Goal: Information Seeking & Learning: Learn about a topic

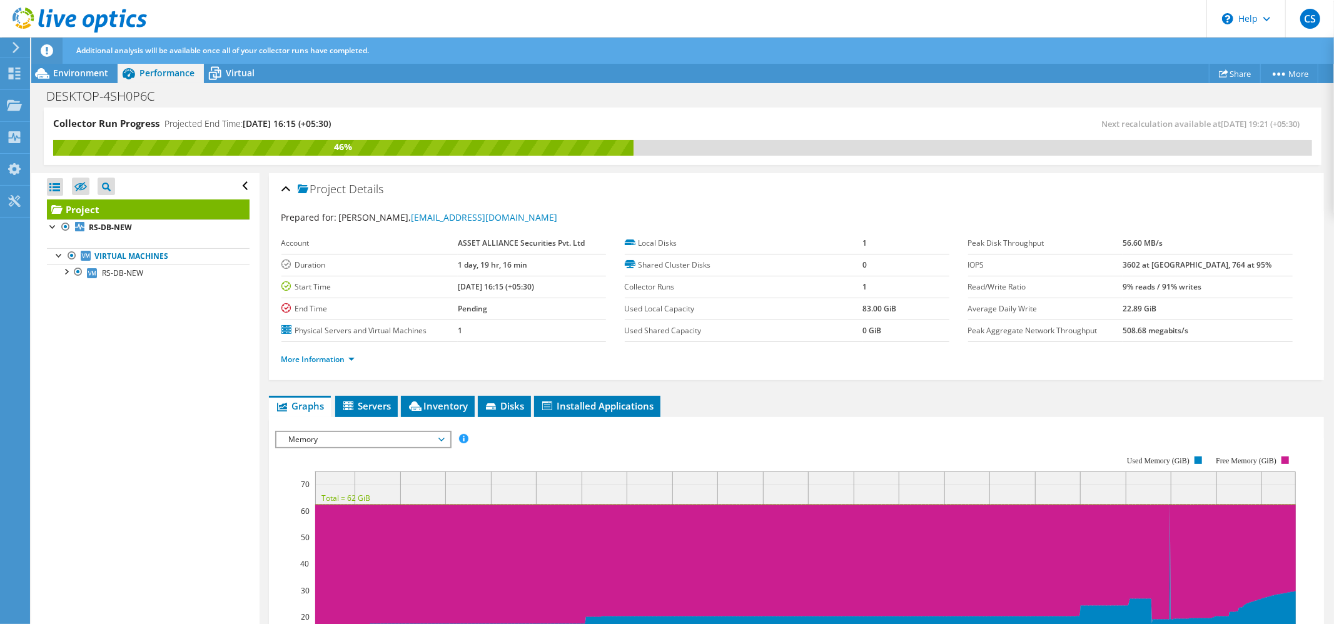
scroll to position [250, 0]
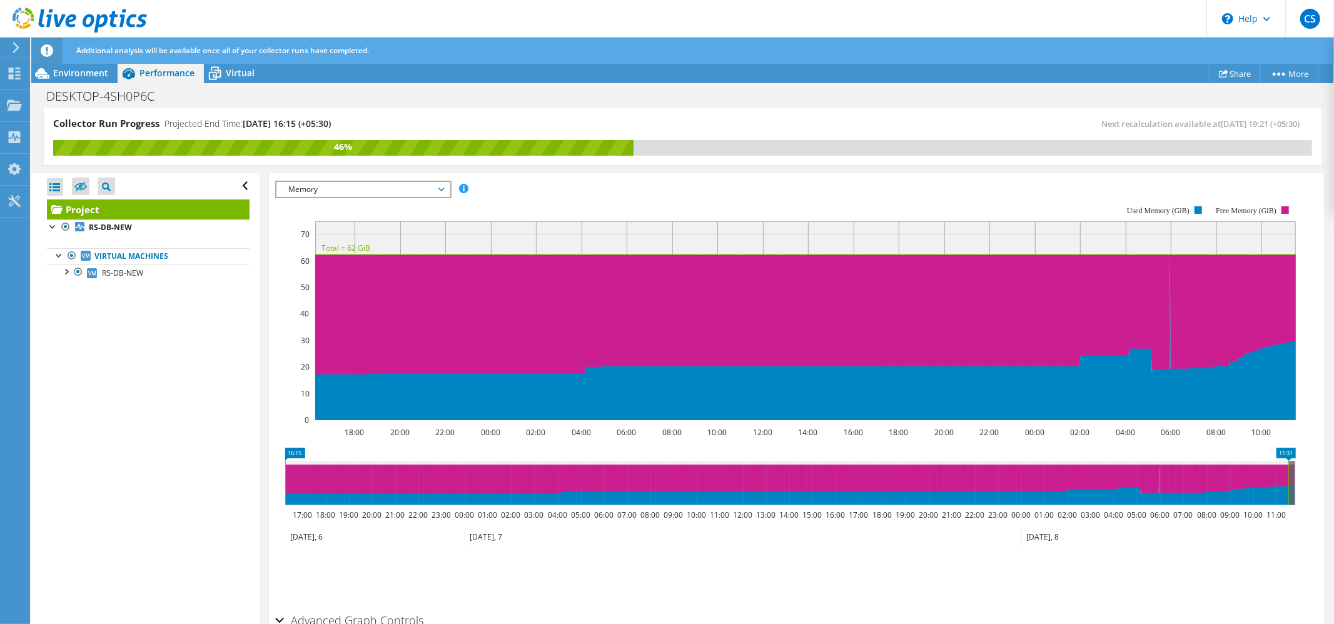
click at [385, 183] on span "Memory" at bounding box center [363, 189] width 161 height 15
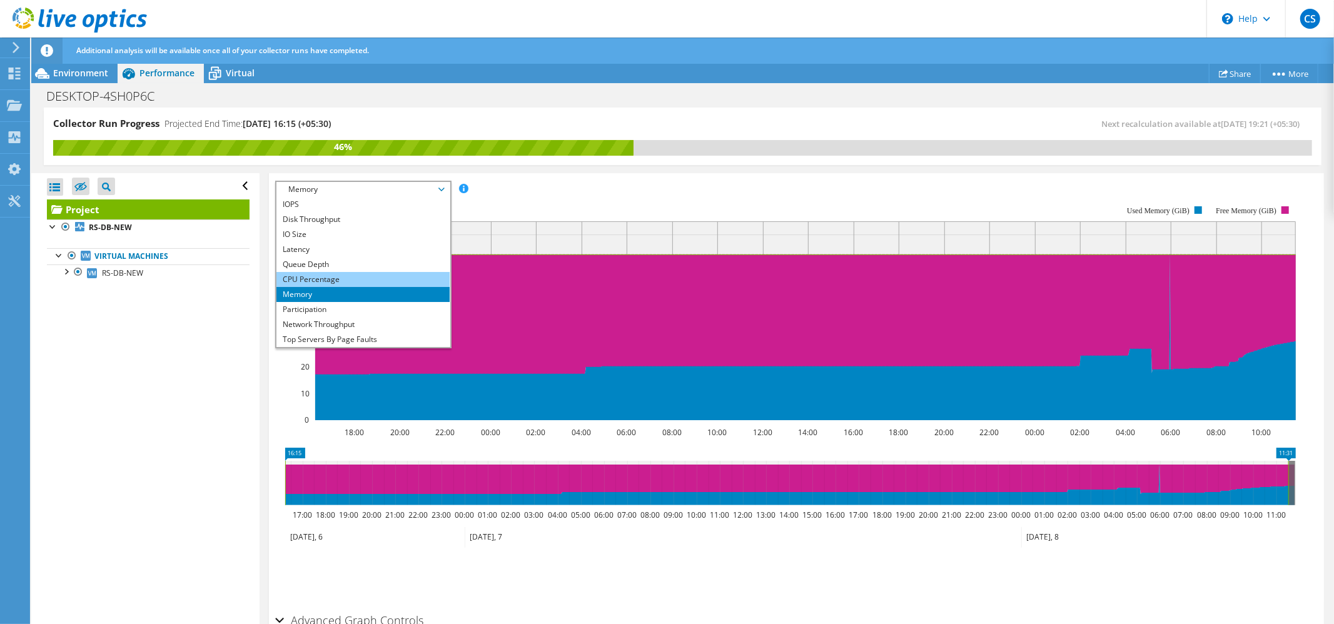
click at [333, 279] on li "CPU Percentage" at bounding box center [362, 279] width 173 height 15
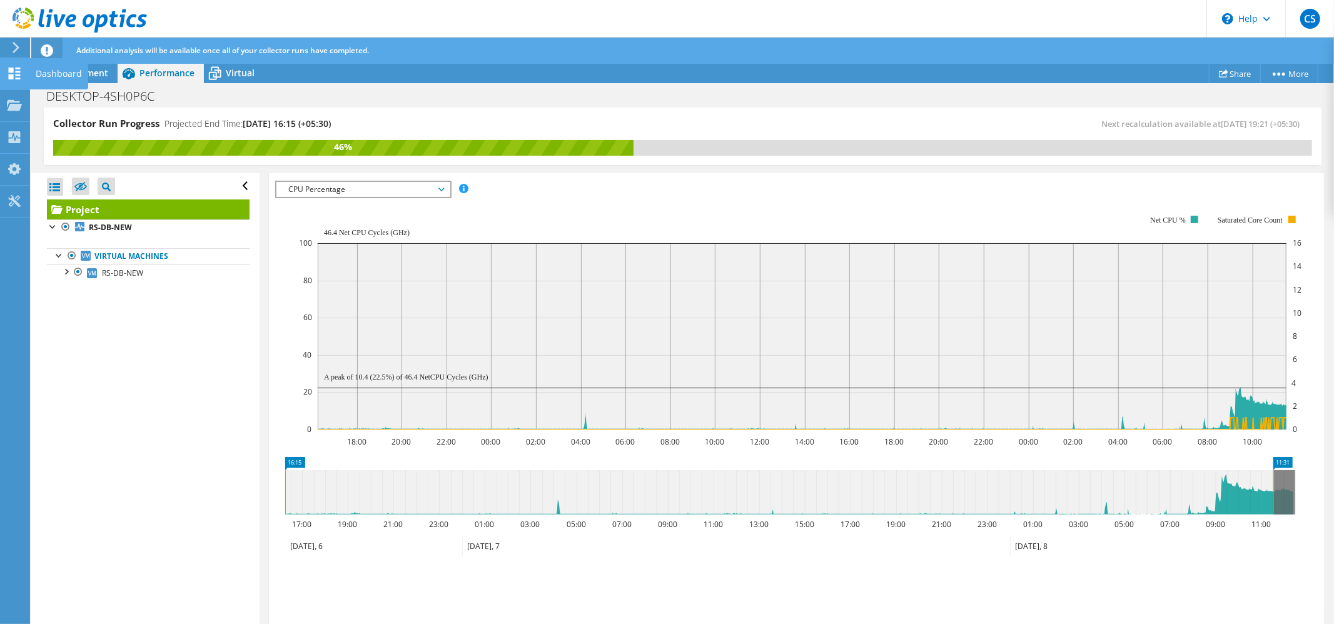
click at [16, 69] on icon at bounding box center [14, 74] width 15 height 12
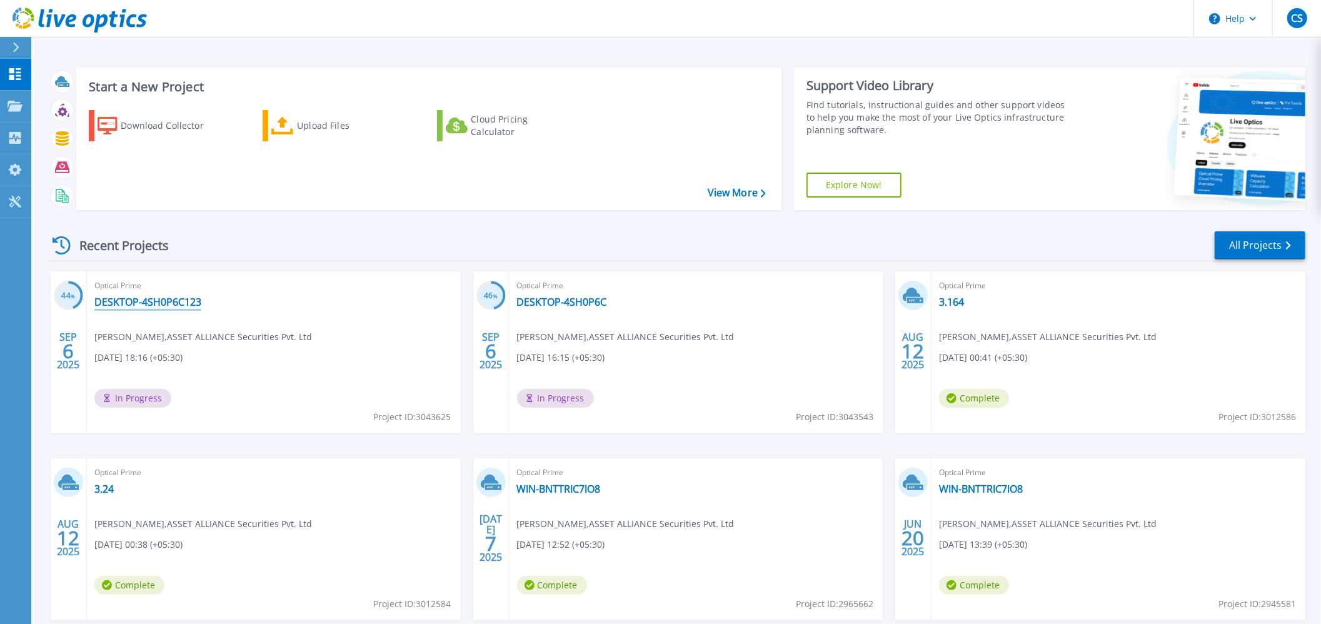
click at [136, 299] on link "DESKTOP-4SH0P6C123" at bounding box center [147, 302] width 107 height 13
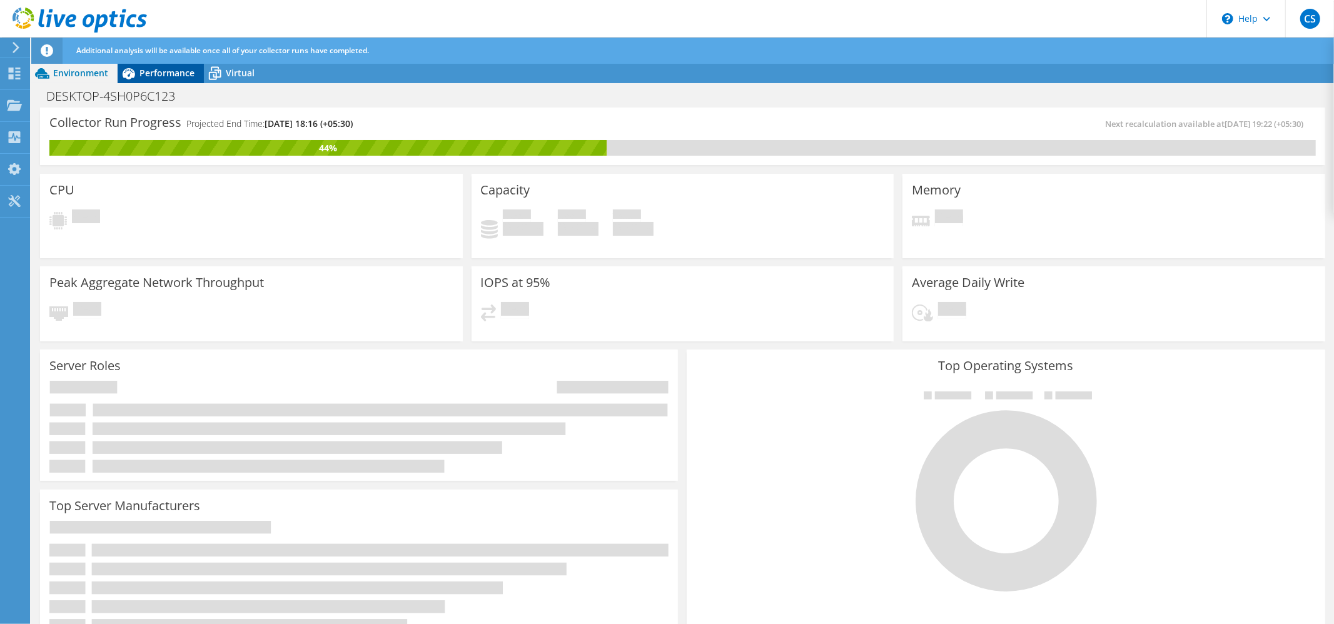
click at [156, 67] on span "Performance" at bounding box center [166, 73] width 55 height 12
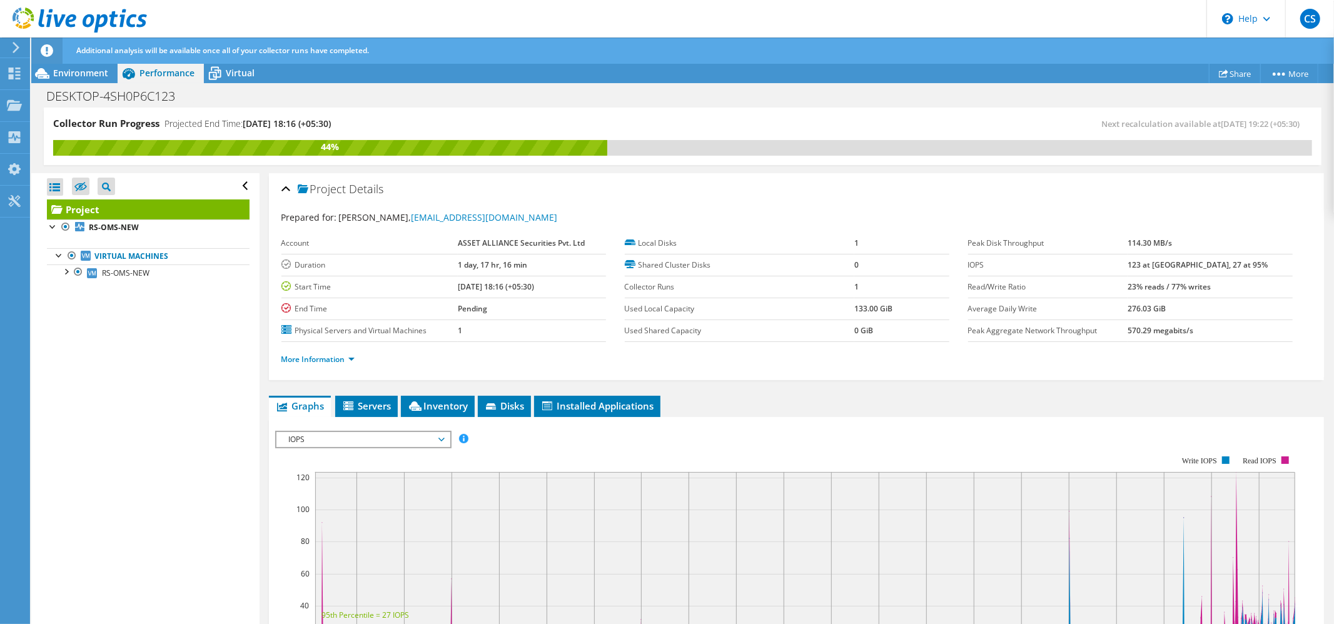
click at [320, 432] on span "IOPS" at bounding box center [363, 439] width 161 height 15
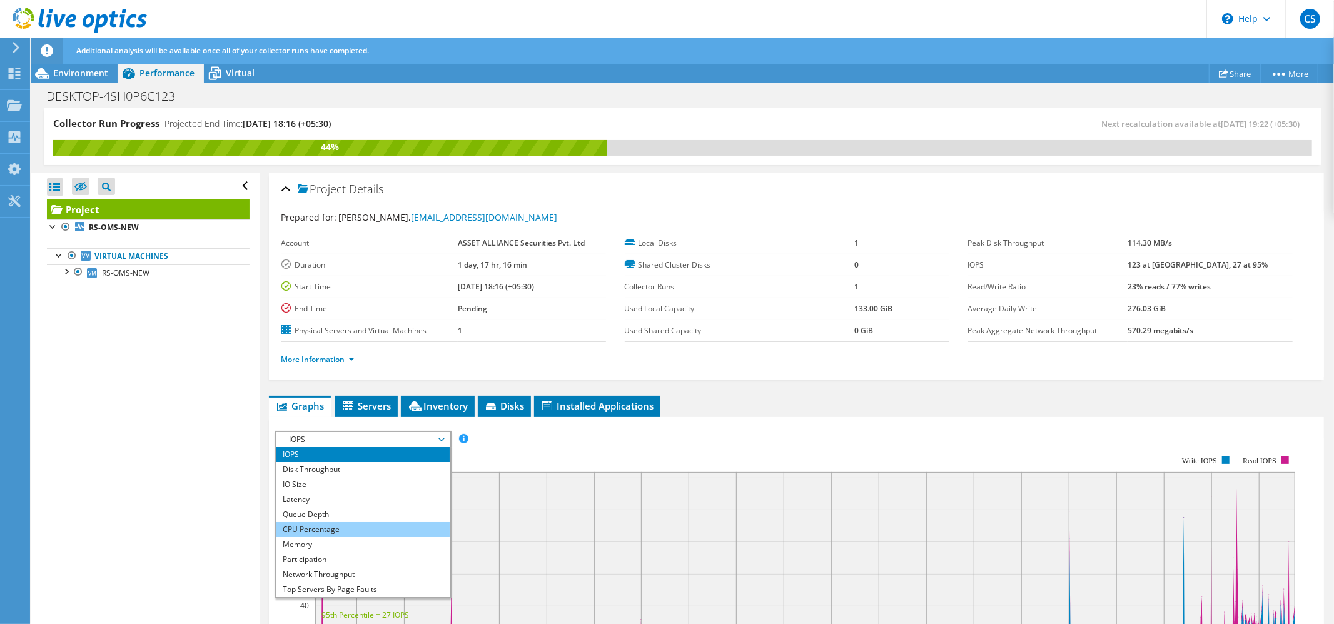
click at [326, 525] on li "CPU Percentage" at bounding box center [362, 529] width 173 height 15
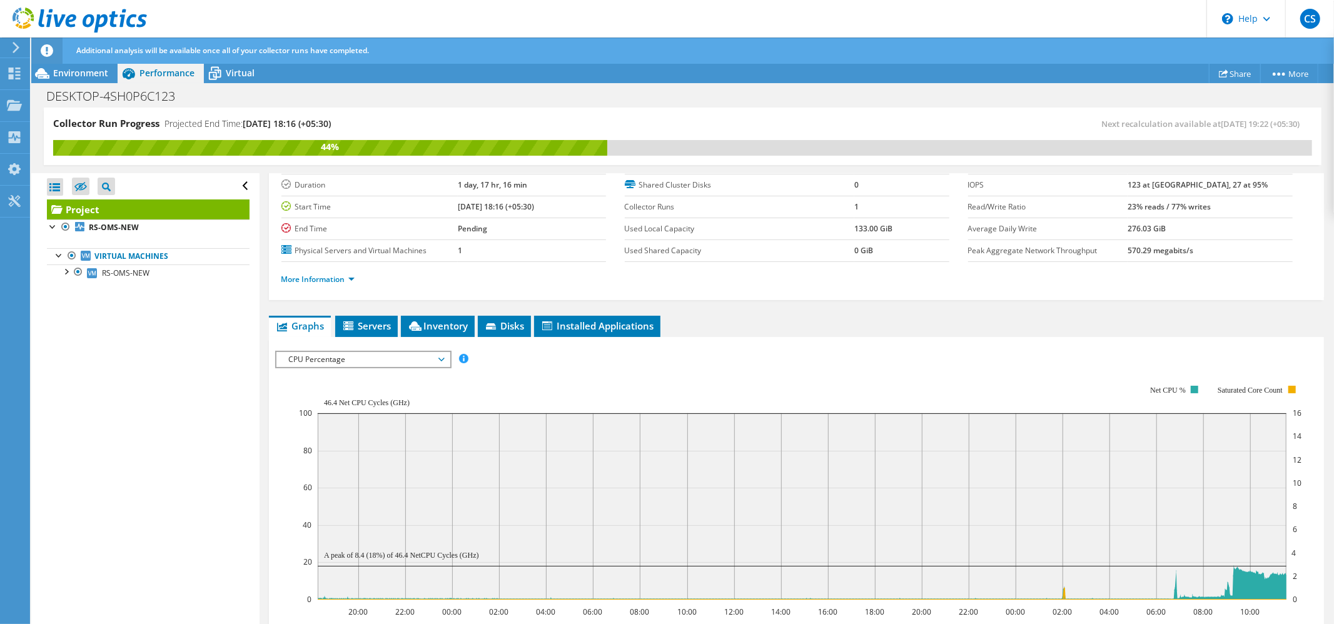
scroll to position [166, 0]
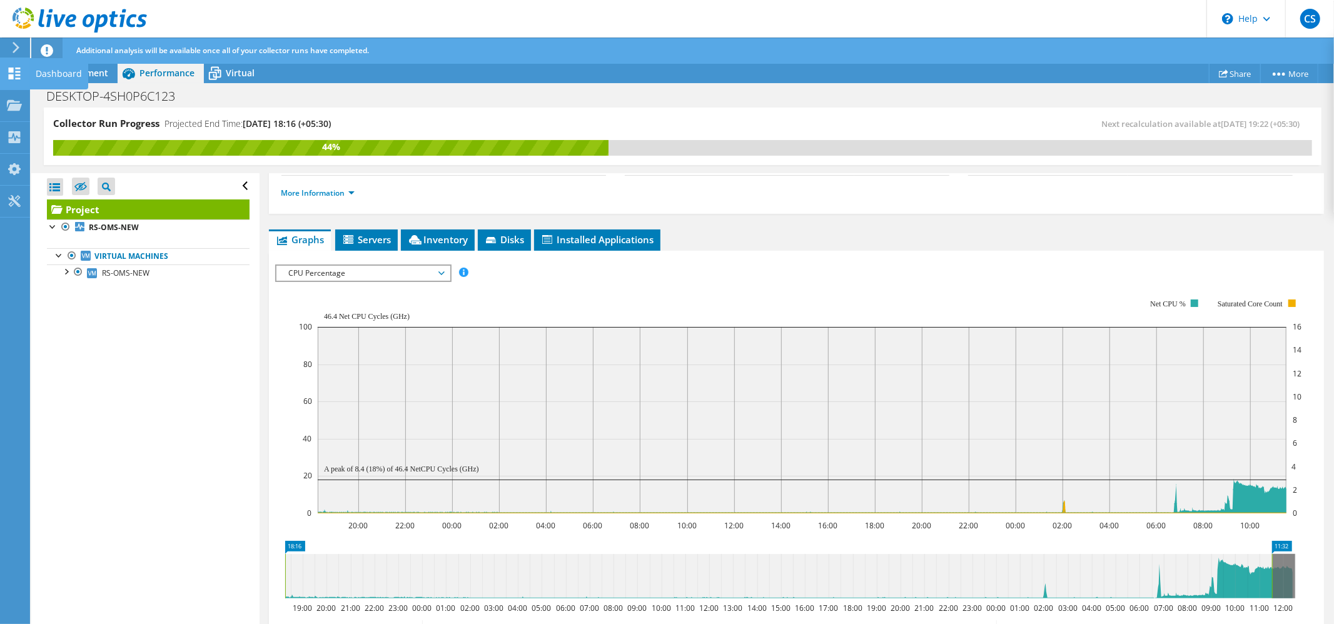
click at [16, 73] on icon at bounding box center [14, 74] width 15 height 12
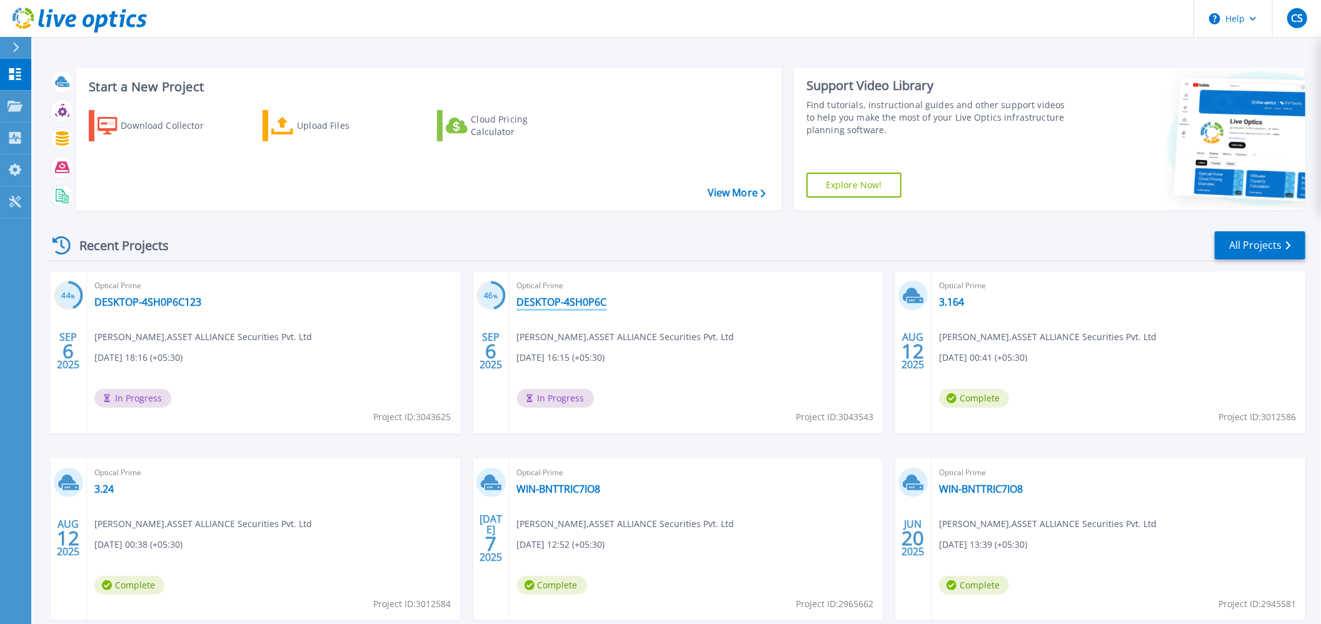
click at [571, 301] on link "DESKTOP-4SH0P6C" at bounding box center [562, 302] width 90 height 13
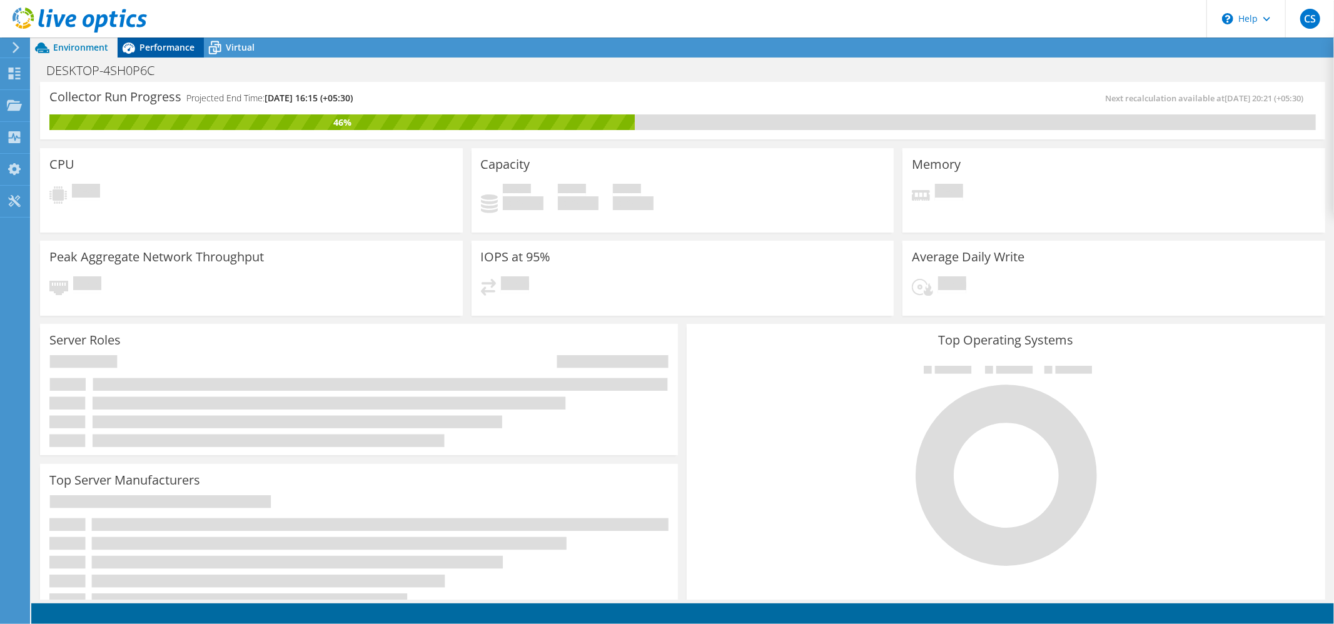
click at [165, 48] on span "Performance" at bounding box center [166, 47] width 55 height 12
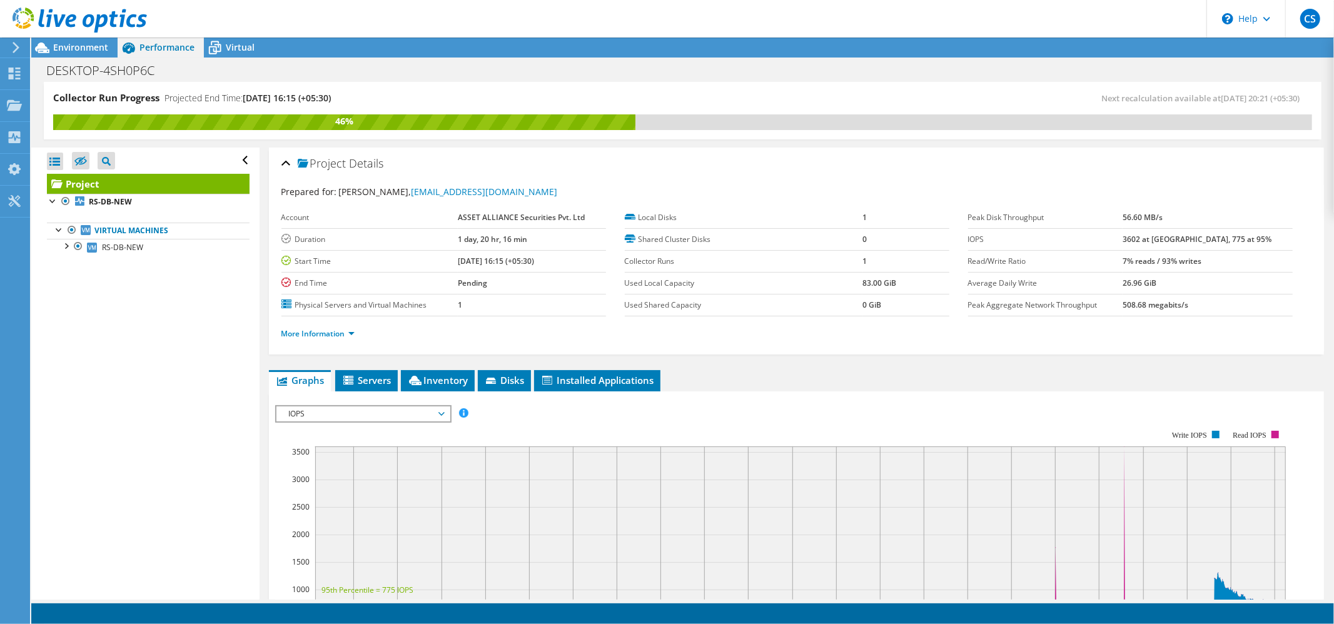
click at [375, 413] on span "IOPS" at bounding box center [363, 413] width 161 height 15
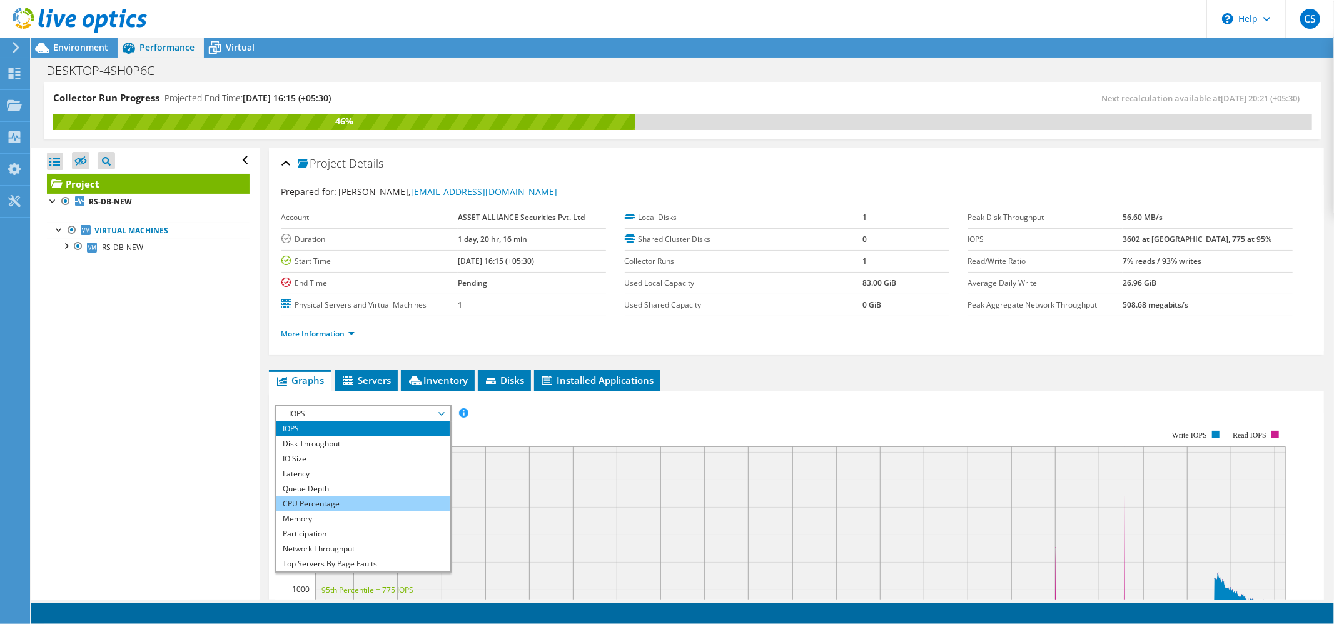
click at [330, 503] on li "CPU Percentage" at bounding box center [362, 503] width 173 height 15
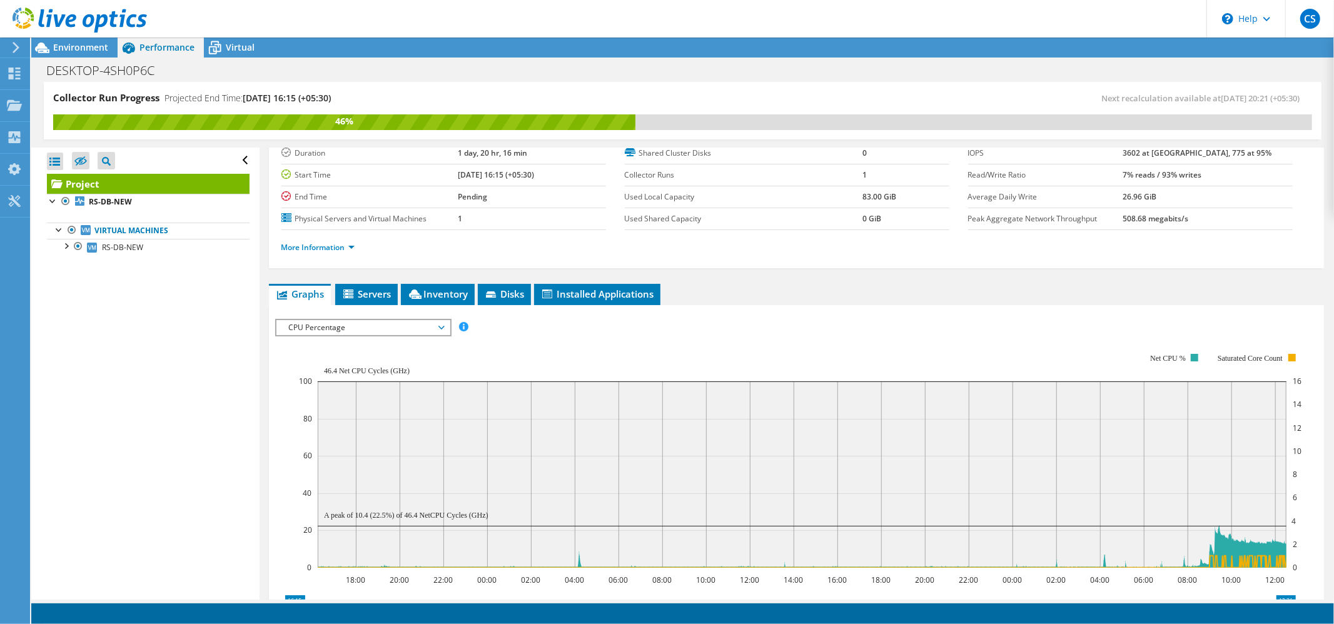
scroll to position [166, 0]
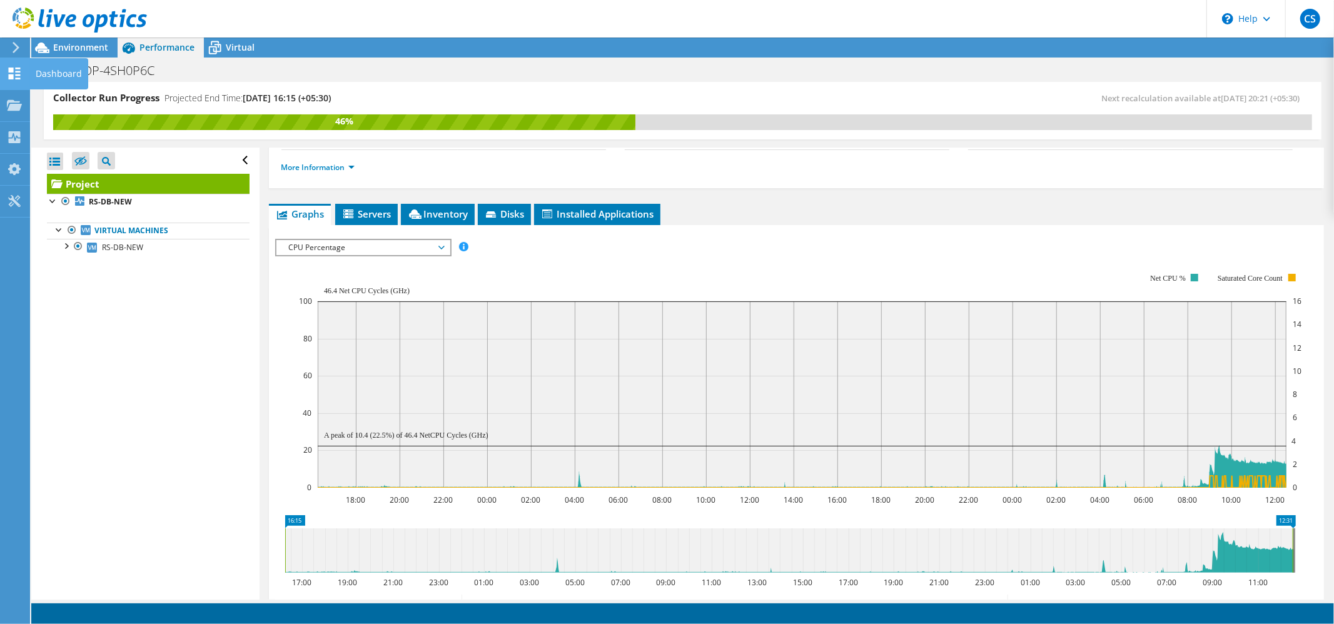
click at [11, 80] on div at bounding box center [14, 75] width 15 height 14
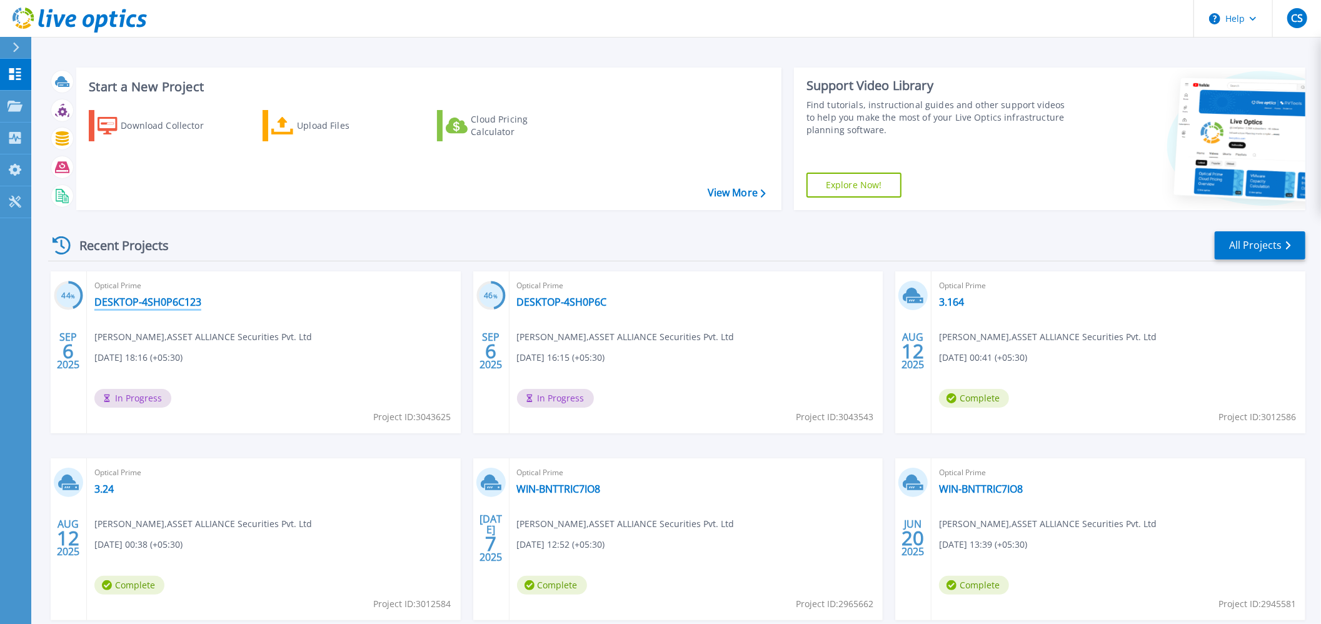
click at [155, 306] on link "DESKTOP-4SH0P6C123" at bounding box center [147, 302] width 107 height 13
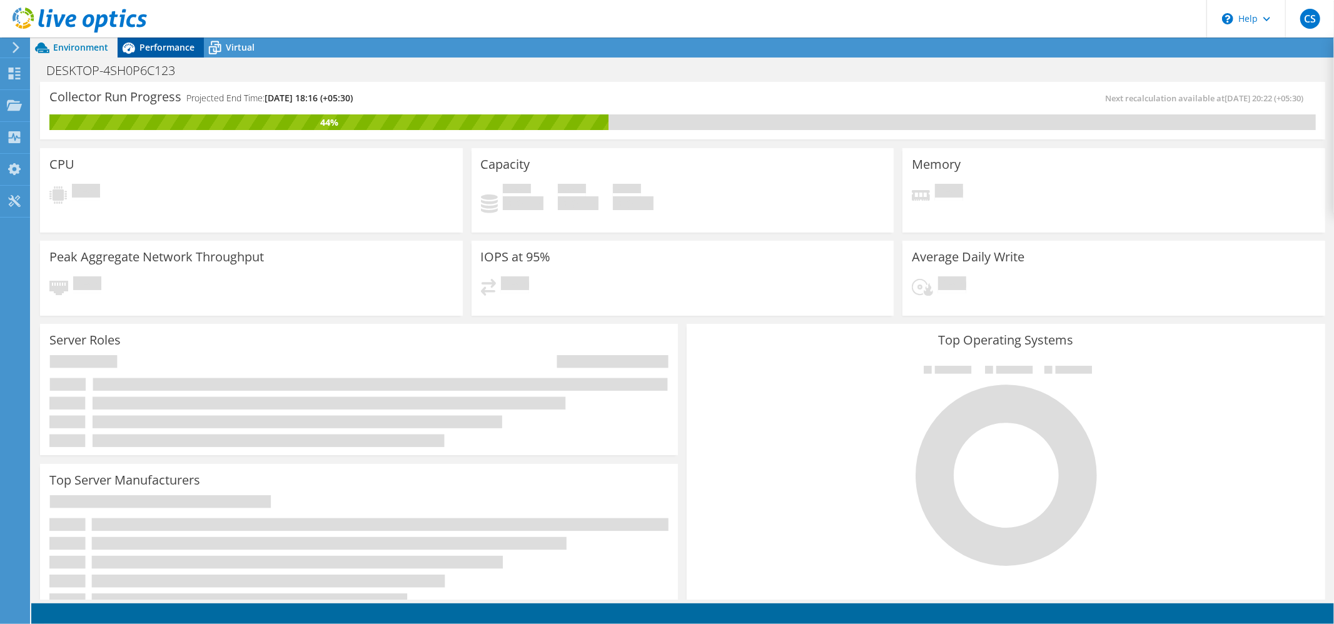
click at [166, 53] on div "Performance" at bounding box center [161, 48] width 86 height 20
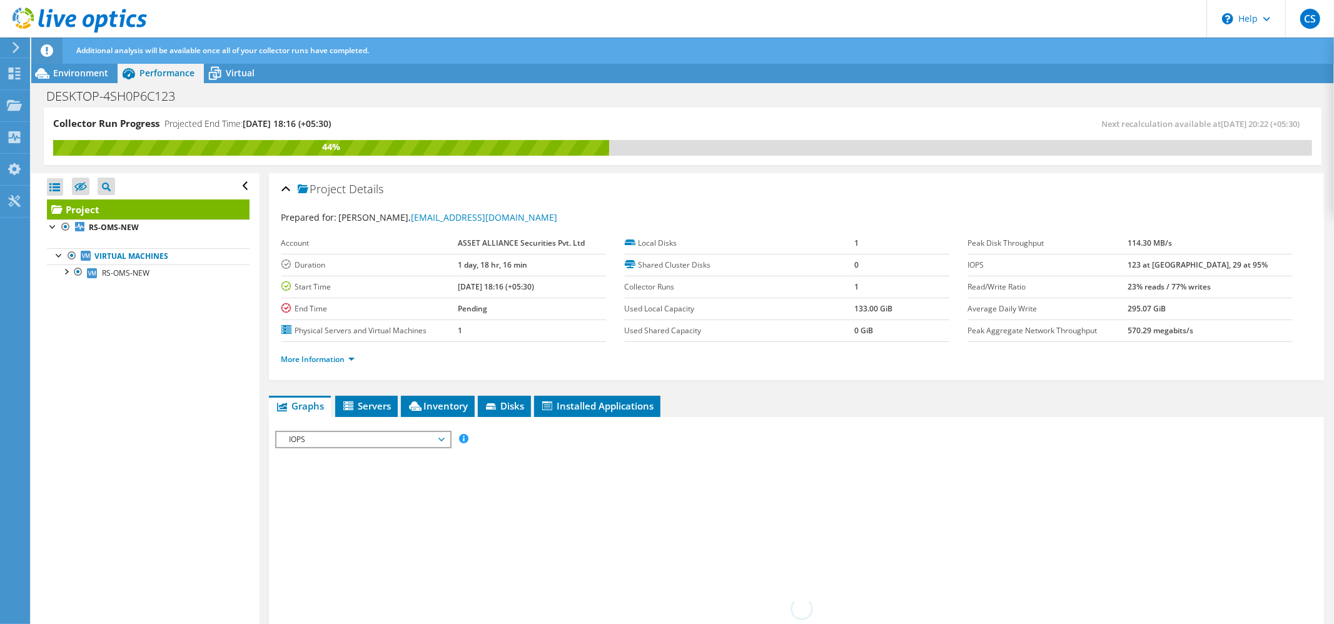
click at [358, 438] on span "IOPS" at bounding box center [363, 439] width 161 height 15
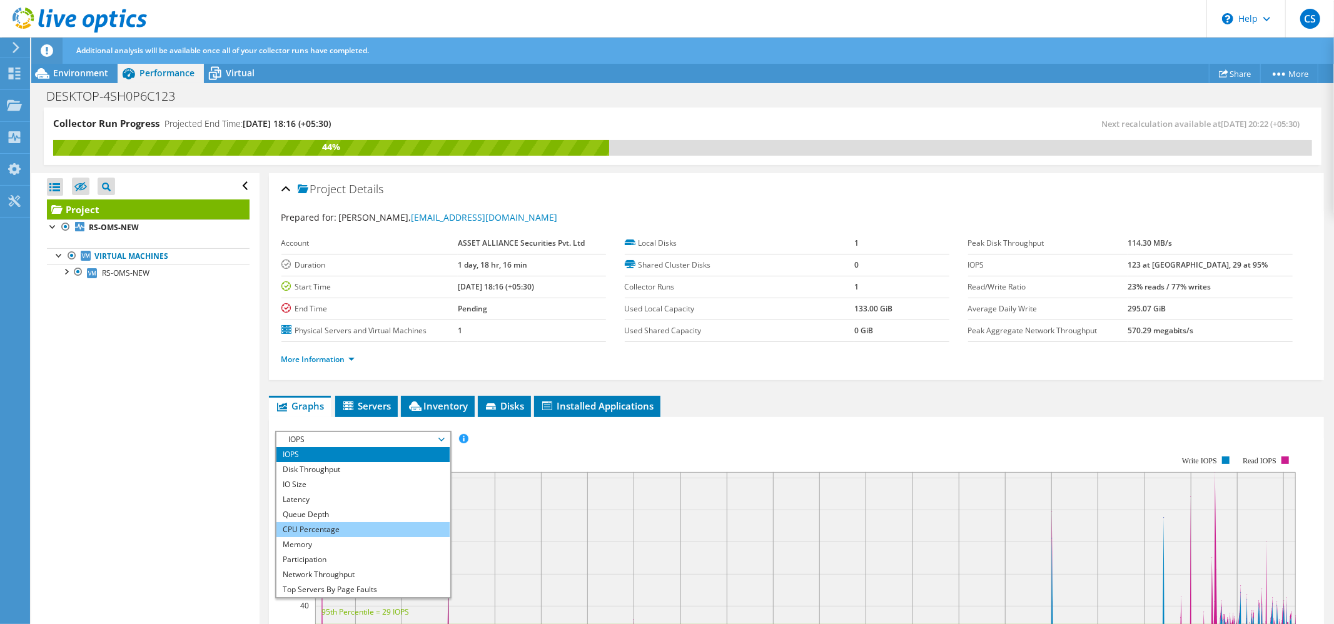
click at [325, 531] on li "CPU Percentage" at bounding box center [362, 529] width 173 height 15
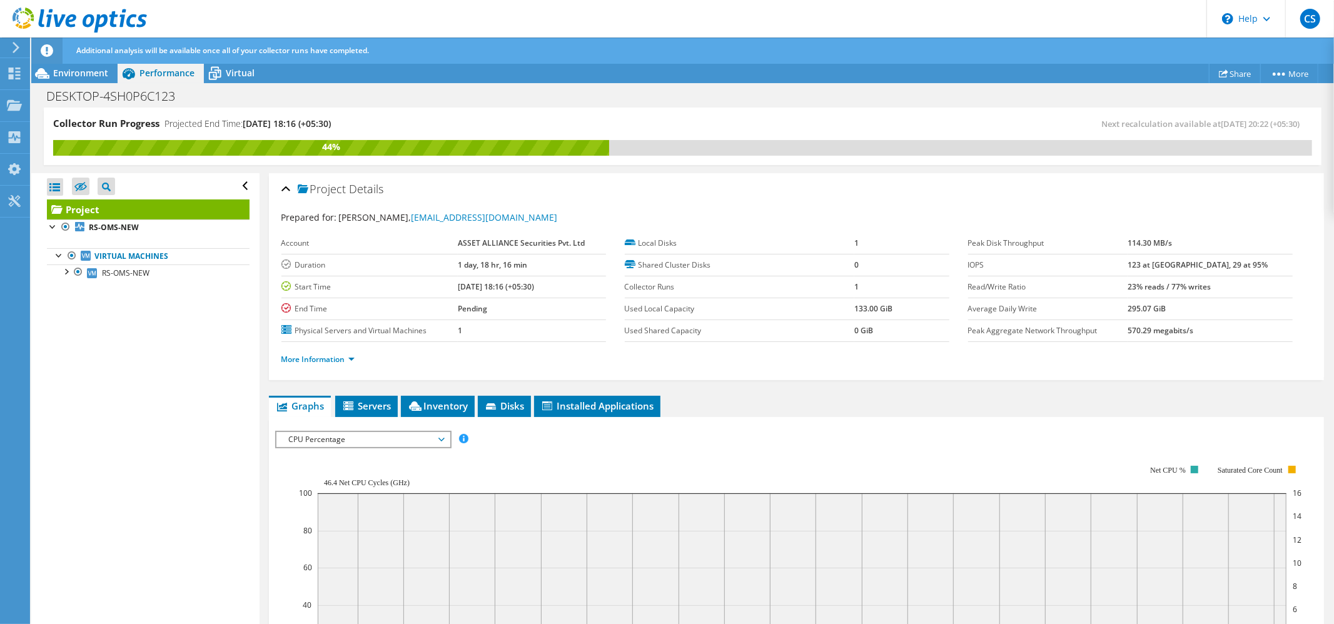
scroll to position [166, 0]
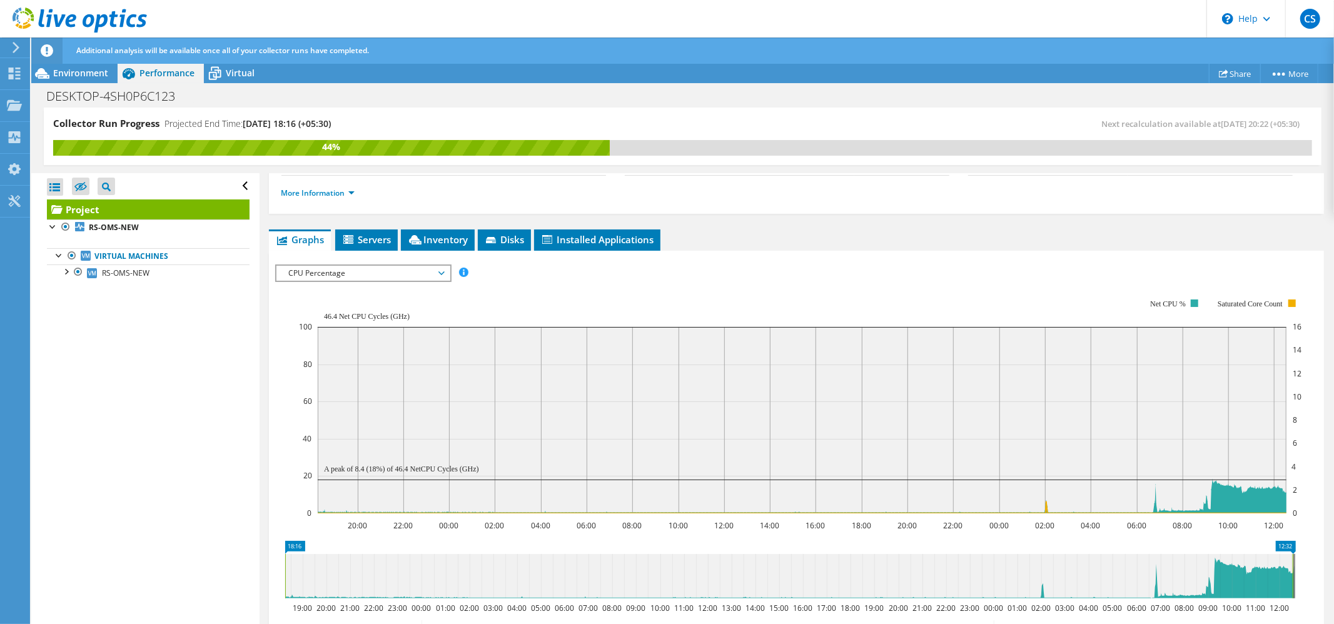
click at [408, 268] on span "CPU Percentage" at bounding box center [363, 273] width 161 height 15
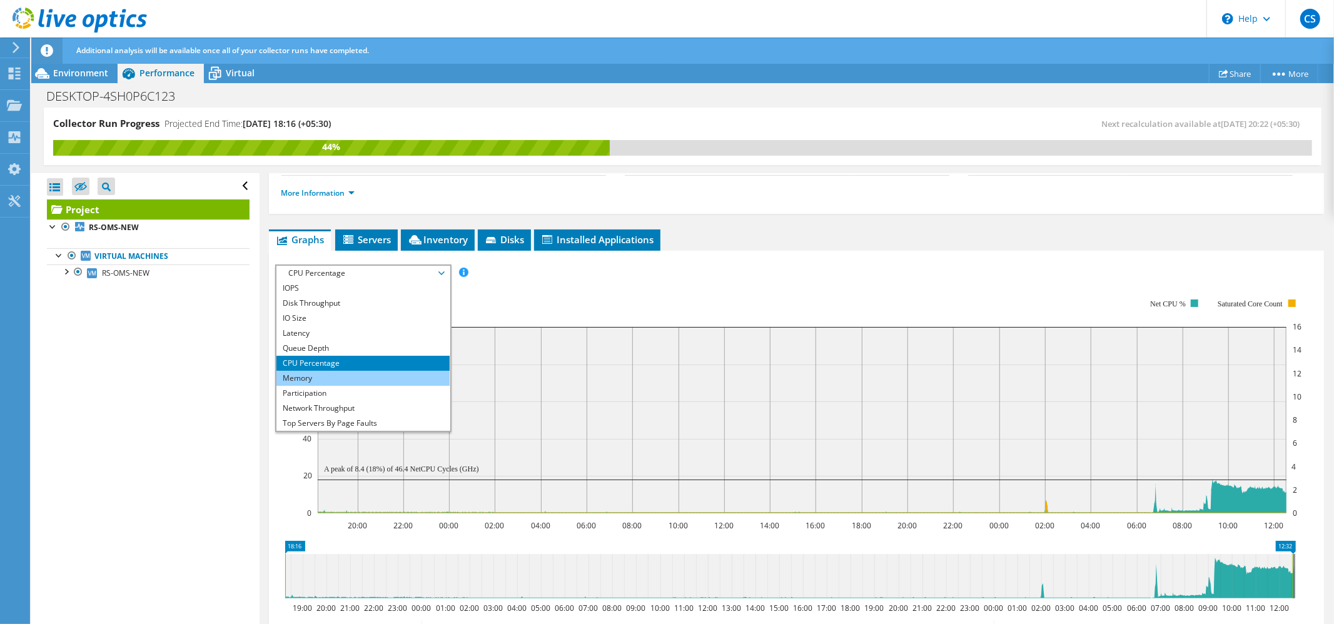
click at [329, 381] on li "Memory" at bounding box center [362, 378] width 173 height 15
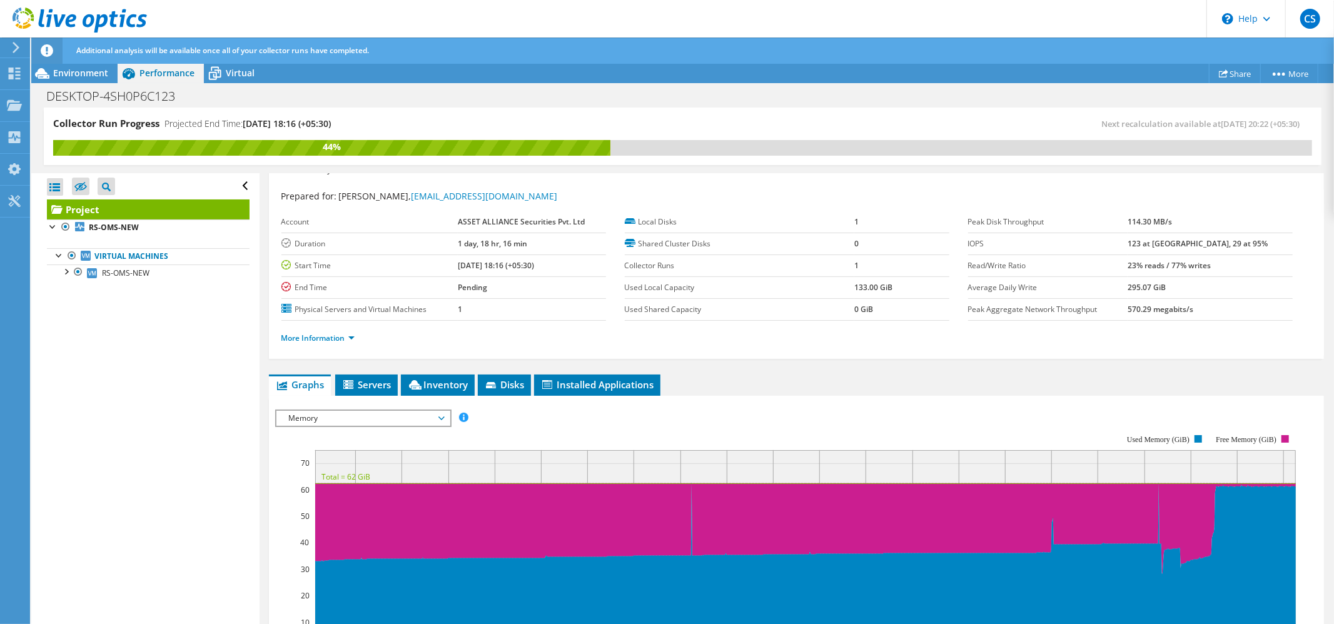
scroll to position [0, 0]
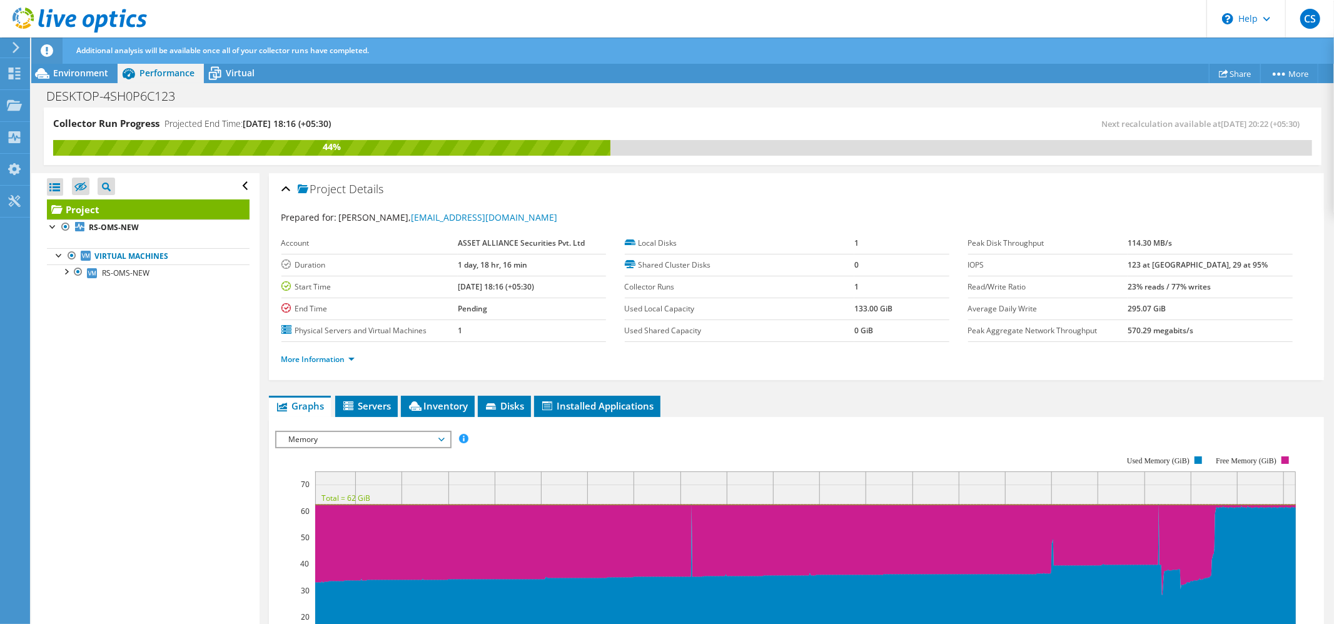
click at [338, 443] on span "Memory" at bounding box center [363, 439] width 161 height 15
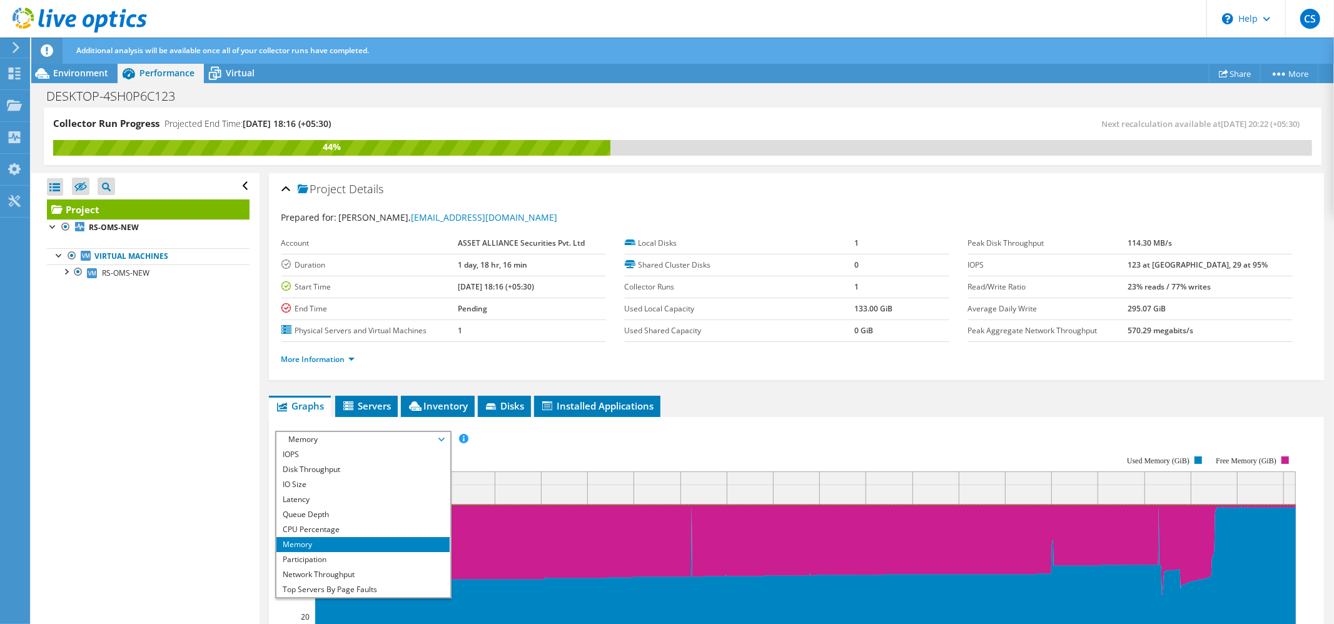
click at [525, 486] on rect at bounding box center [805, 570] width 980 height 199
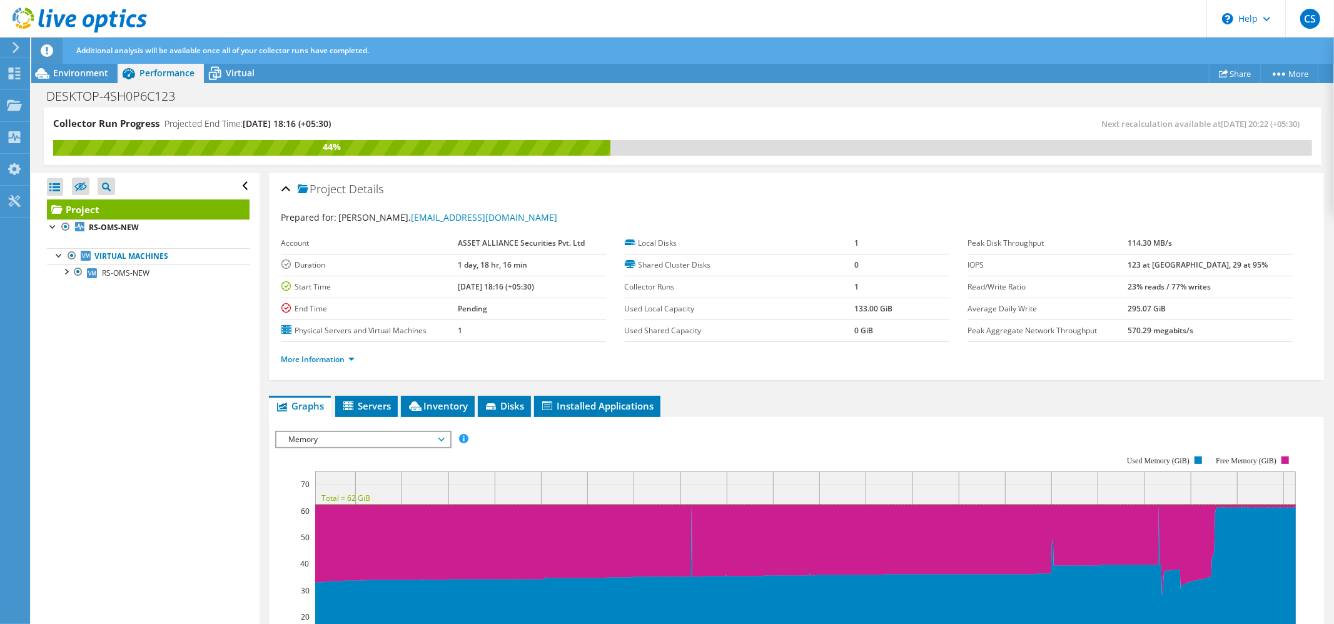
click at [304, 366] on li "More Information" at bounding box center [321, 360] width 81 height 14
click at [315, 363] on link "More Information" at bounding box center [317, 359] width 73 height 11
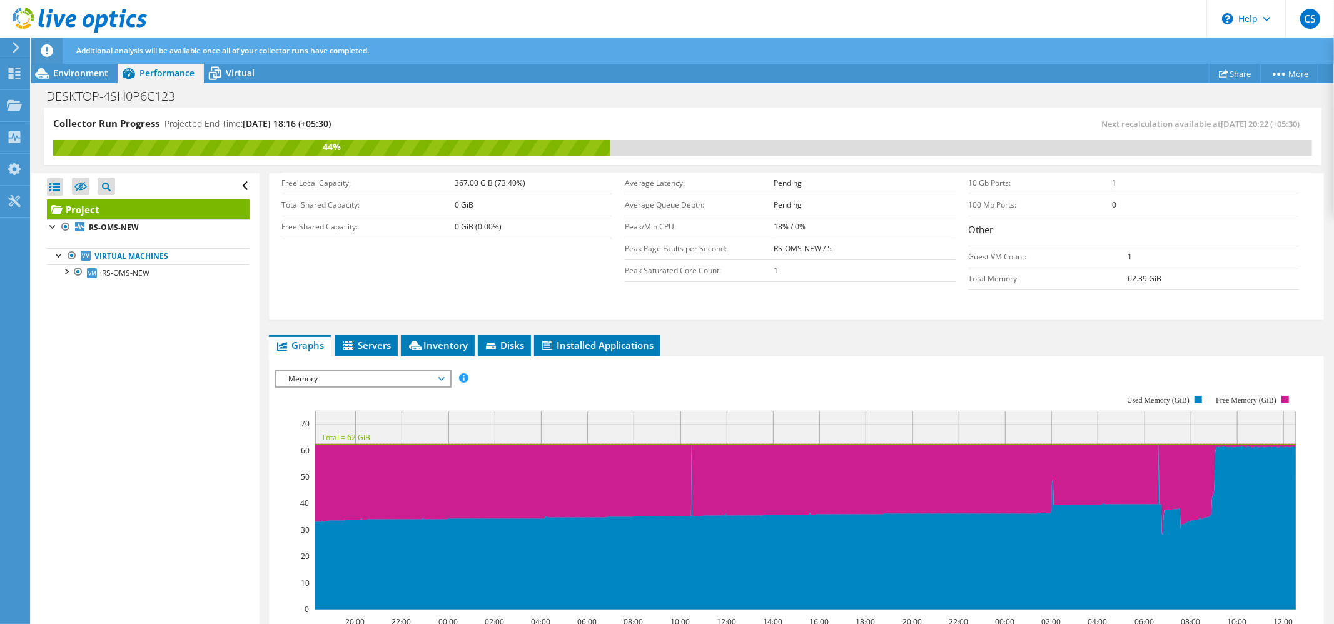
scroll to position [166, 0]
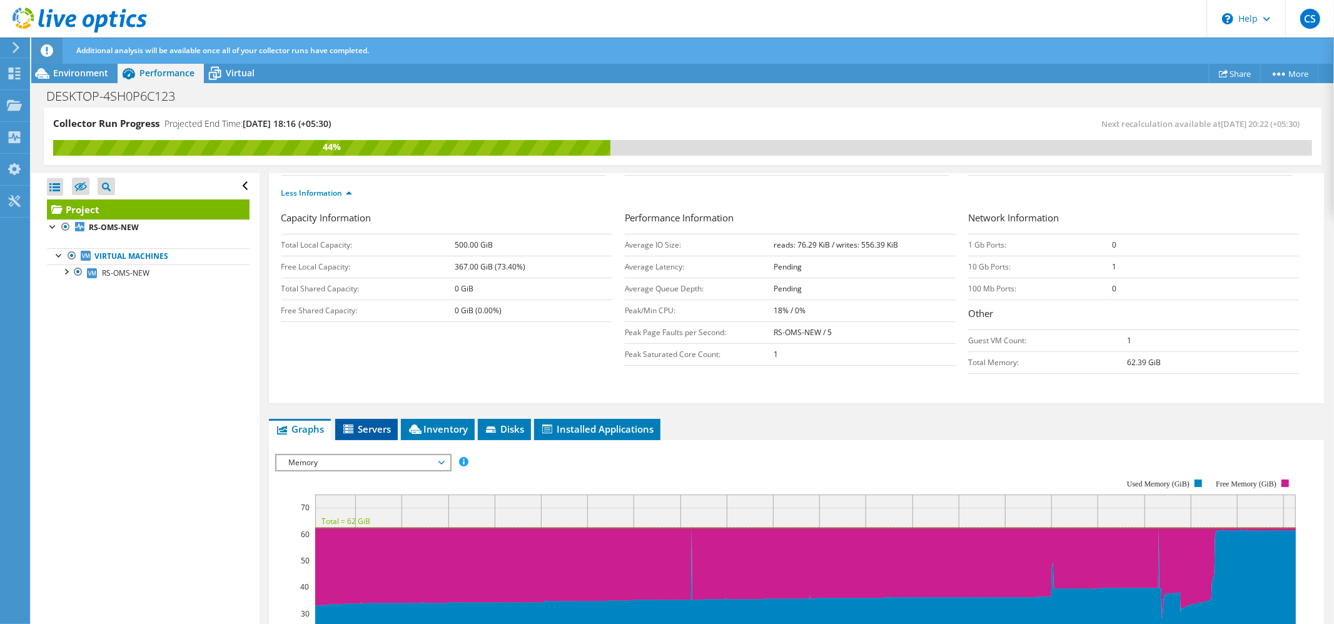
click at [375, 426] on span "Servers" at bounding box center [366, 429] width 50 height 13
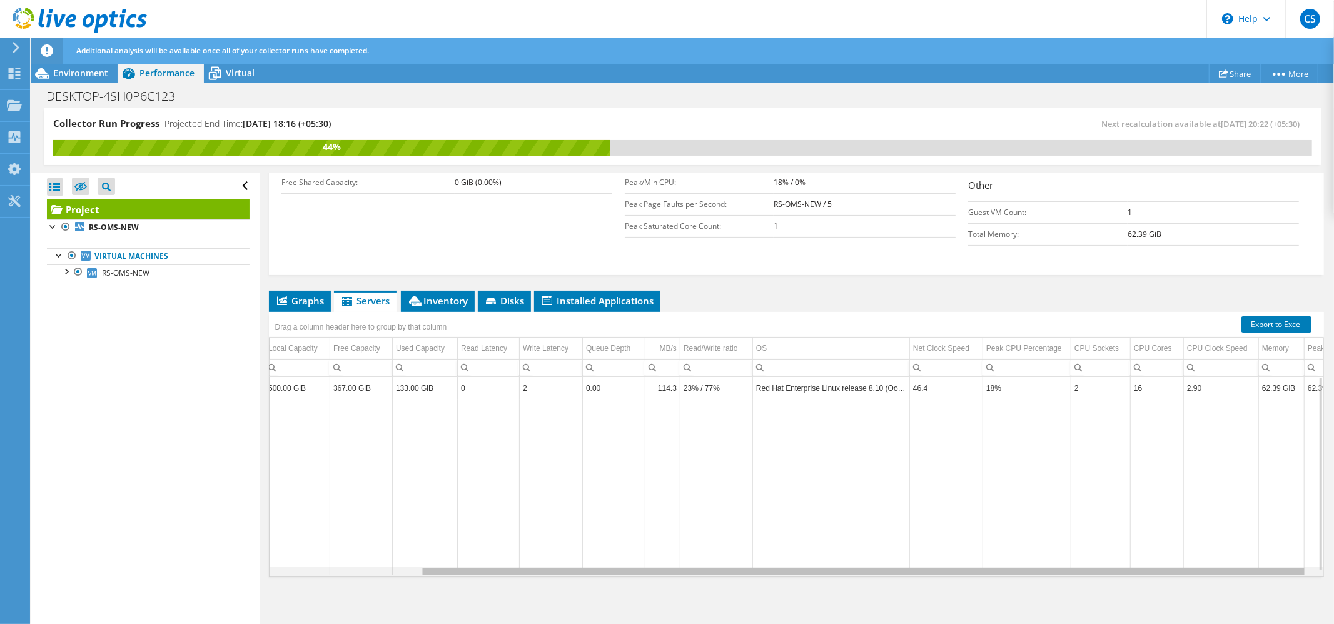
scroll to position [0, 0]
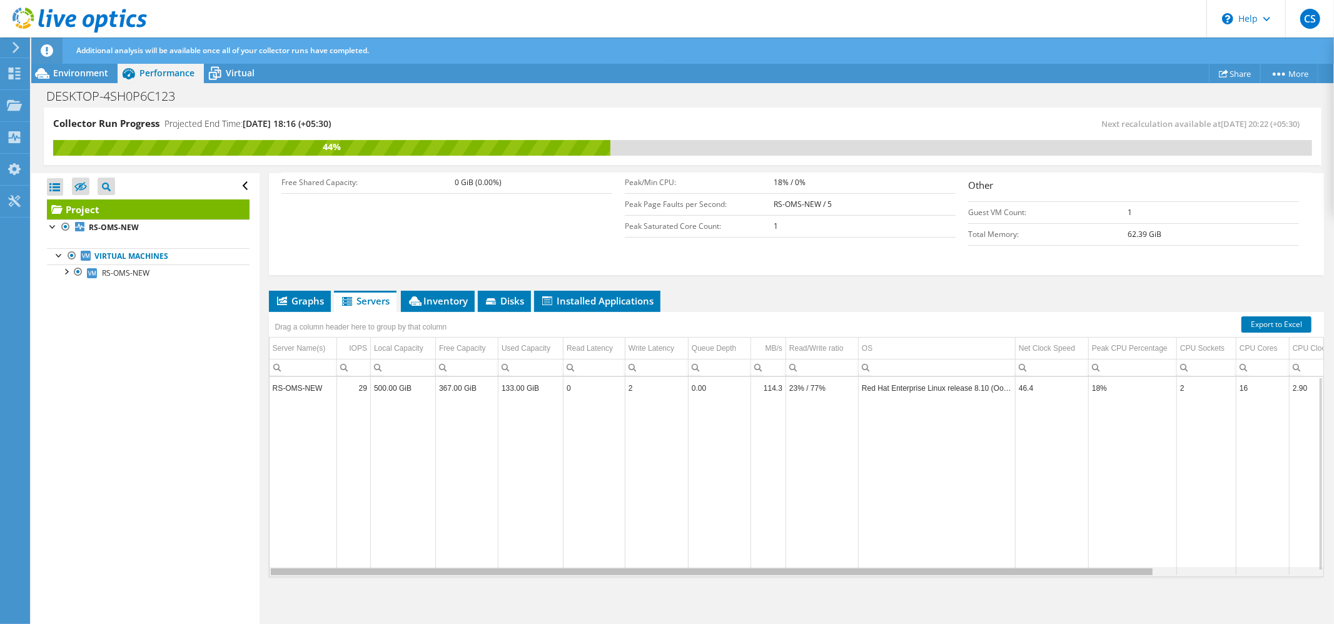
drag, startPoint x: 1114, startPoint y: 573, endPoint x: 732, endPoint y: 534, distance: 384.6
click at [894, 580] on body "CS End User [PERSON_NAME] [PERSON_NAME][EMAIL_ADDRESS][DOMAIN_NAME] ASSET ALLIA…" at bounding box center [667, 312] width 1334 height 624
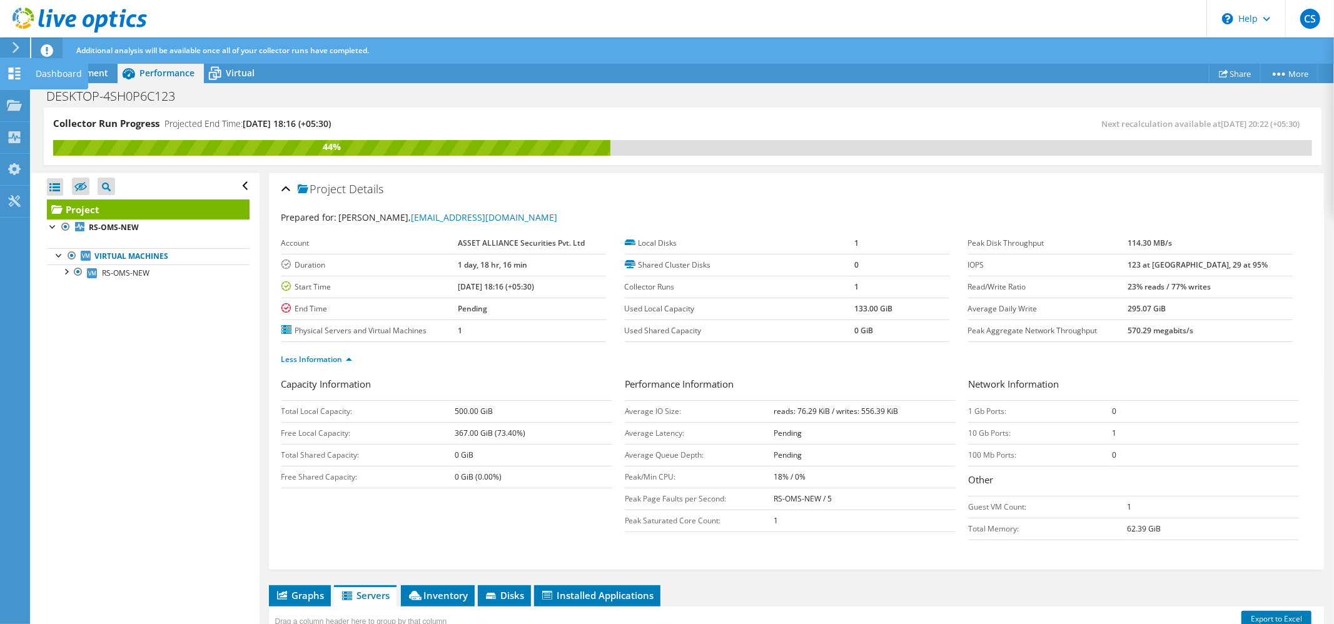
click at [13, 76] on use at bounding box center [15, 74] width 12 height 12
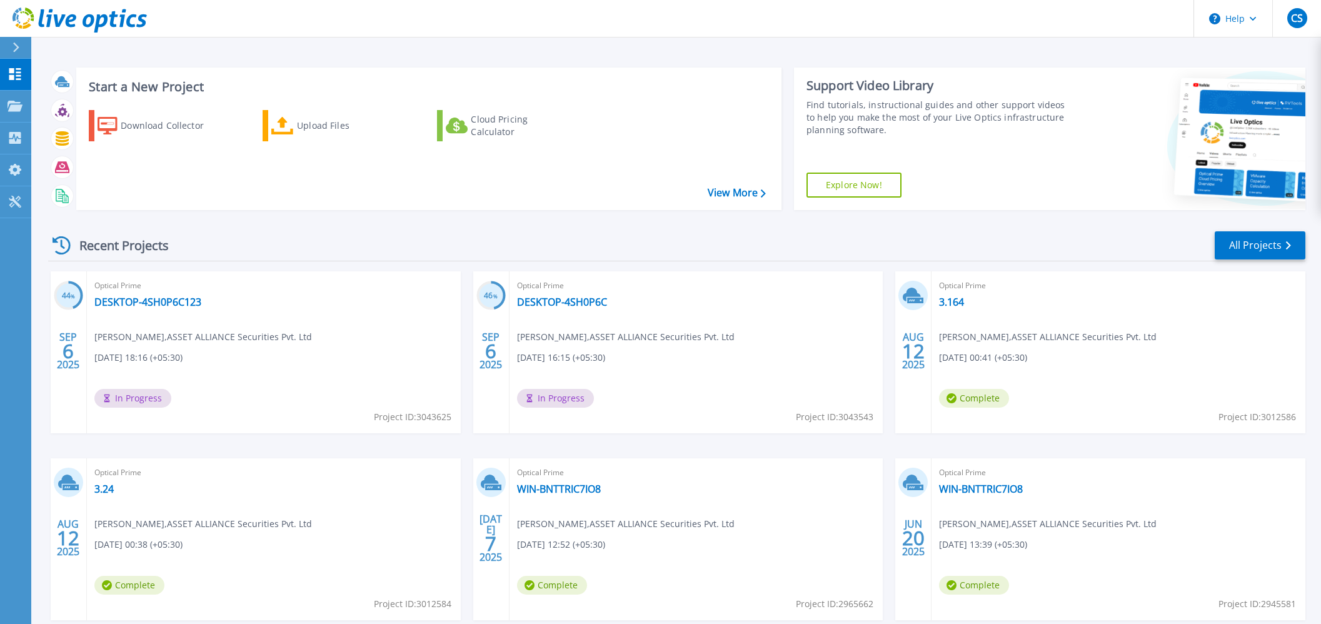
click at [560, 301] on link "DESKTOP-4SH0P6C" at bounding box center [562, 302] width 90 height 13
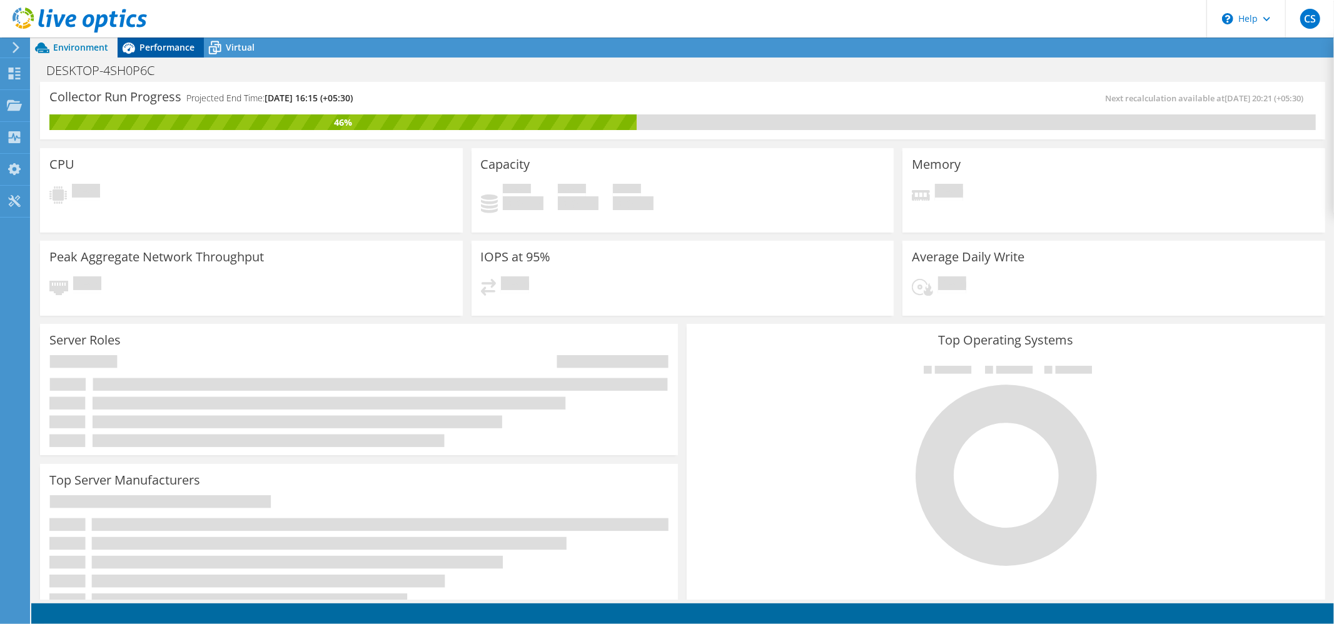
click at [154, 51] on span "Performance" at bounding box center [166, 47] width 55 height 12
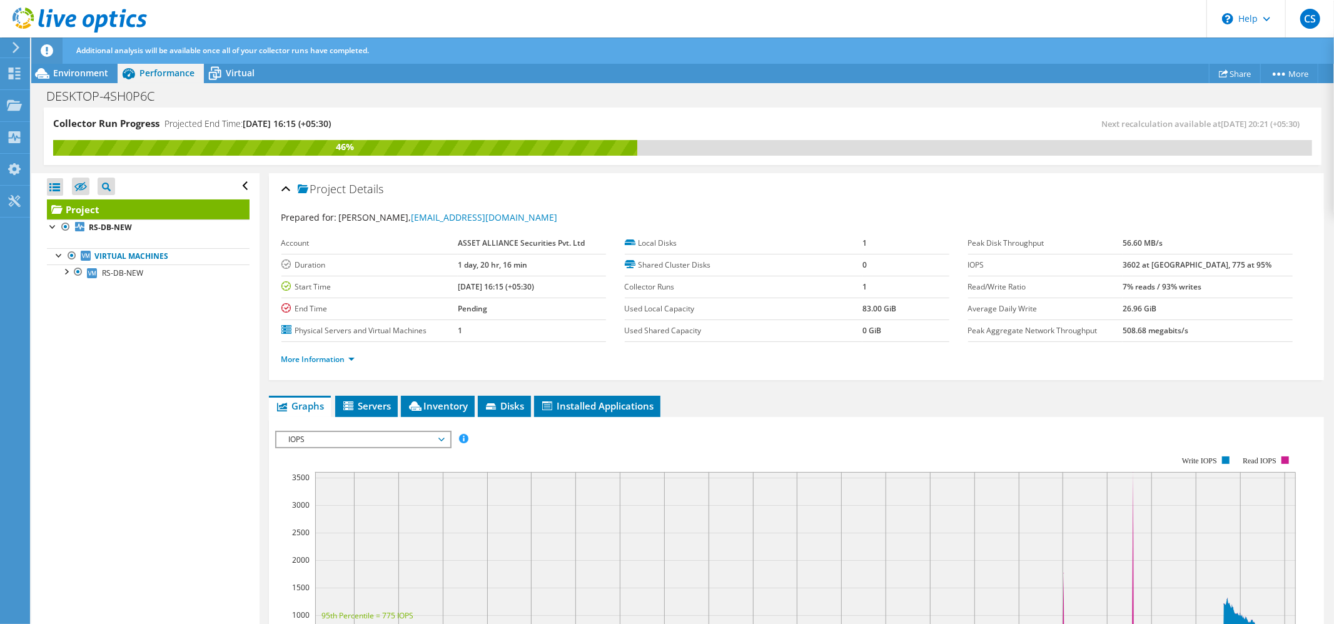
click at [313, 432] on span "IOPS" at bounding box center [363, 439] width 161 height 15
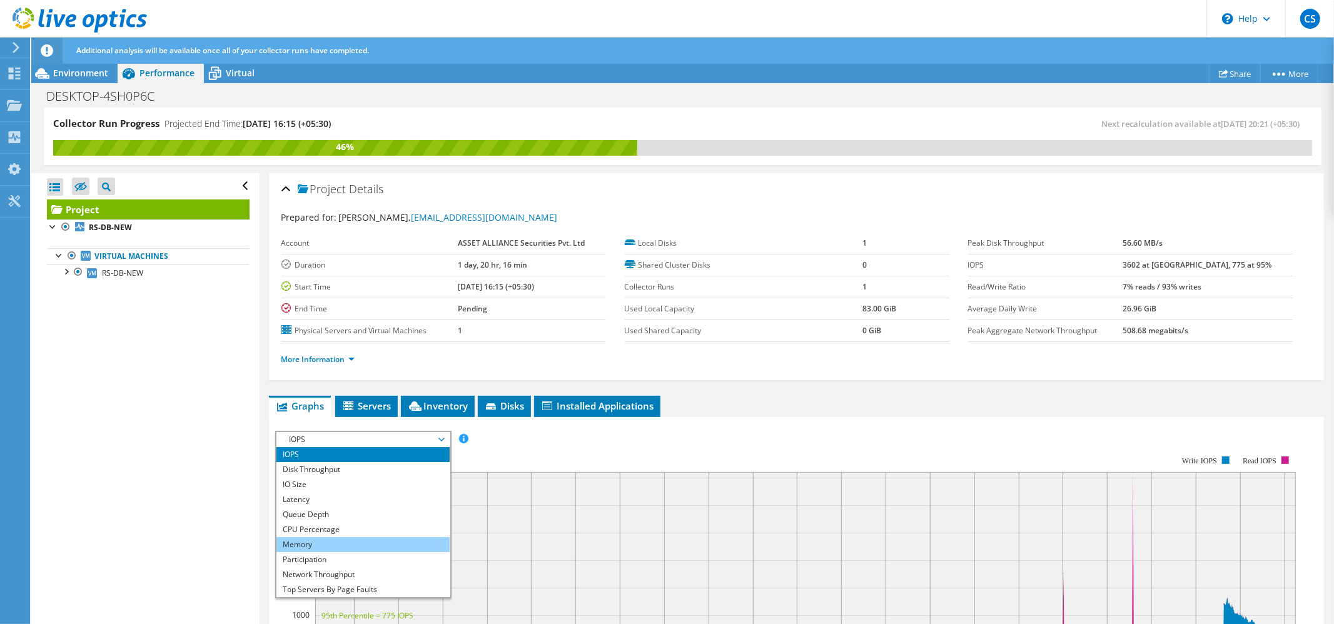
click at [325, 546] on li "Memory" at bounding box center [362, 544] width 173 height 15
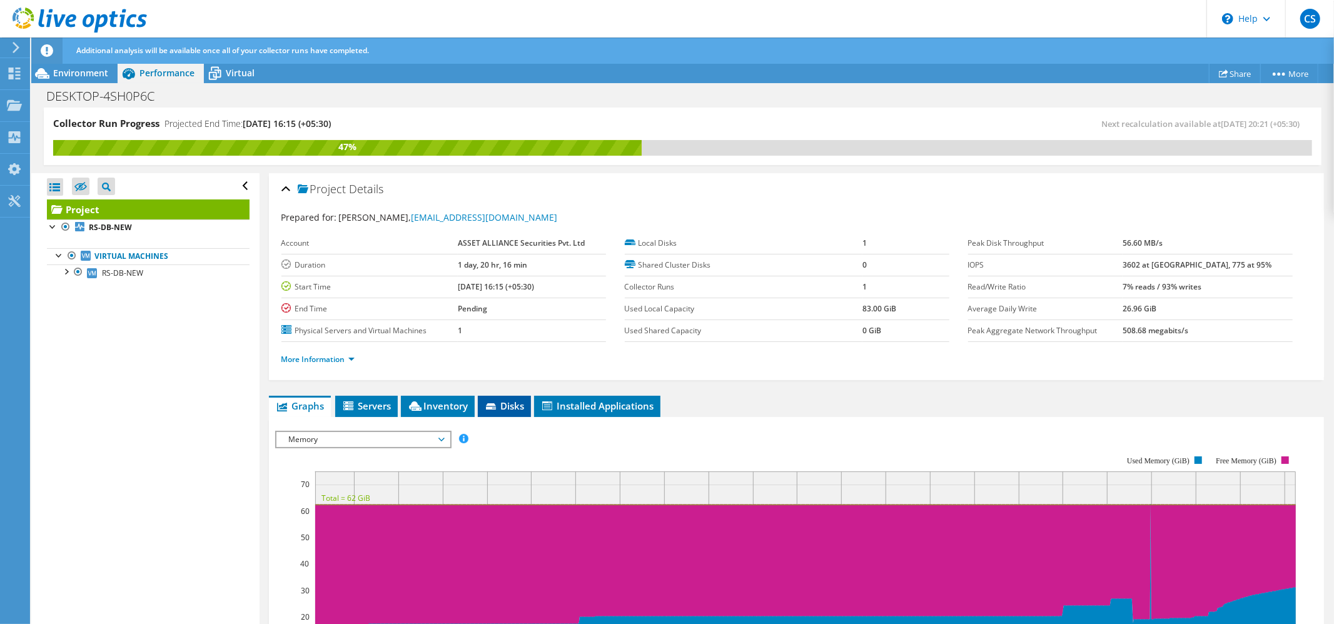
click at [506, 406] on span "Disks" at bounding box center [504, 406] width 41 height 13
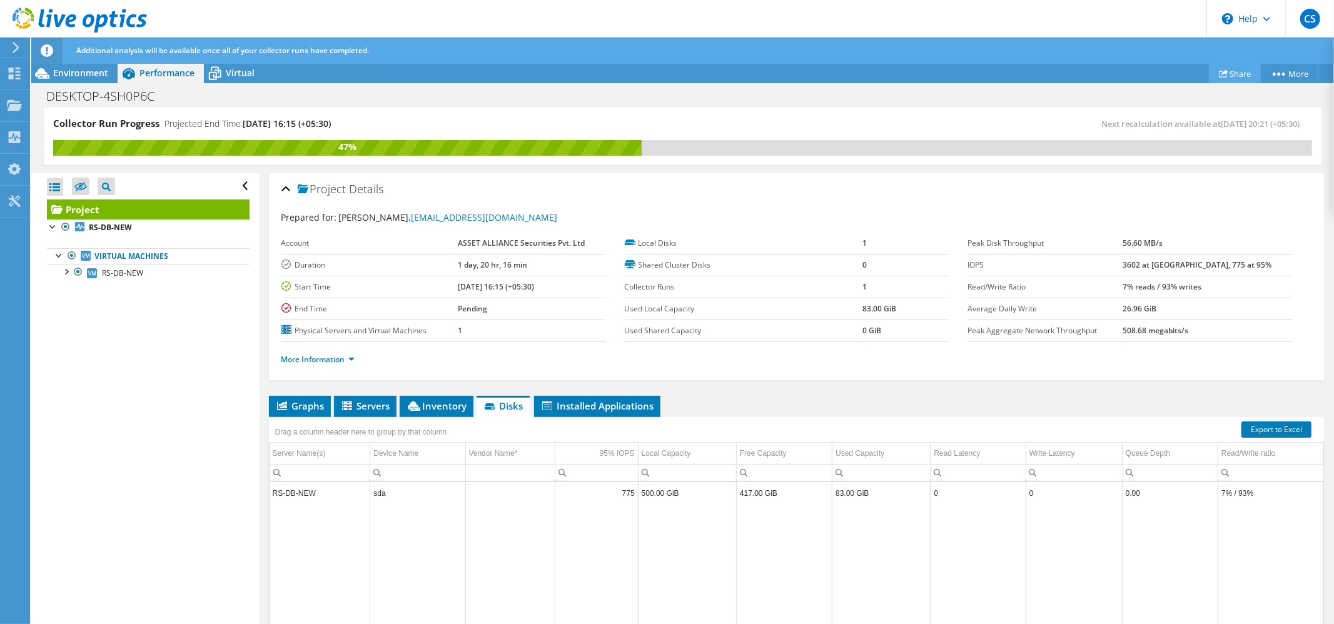
click at [1234, 78] on link "Share" at bounding box center [1235, 73] width 52 height 19
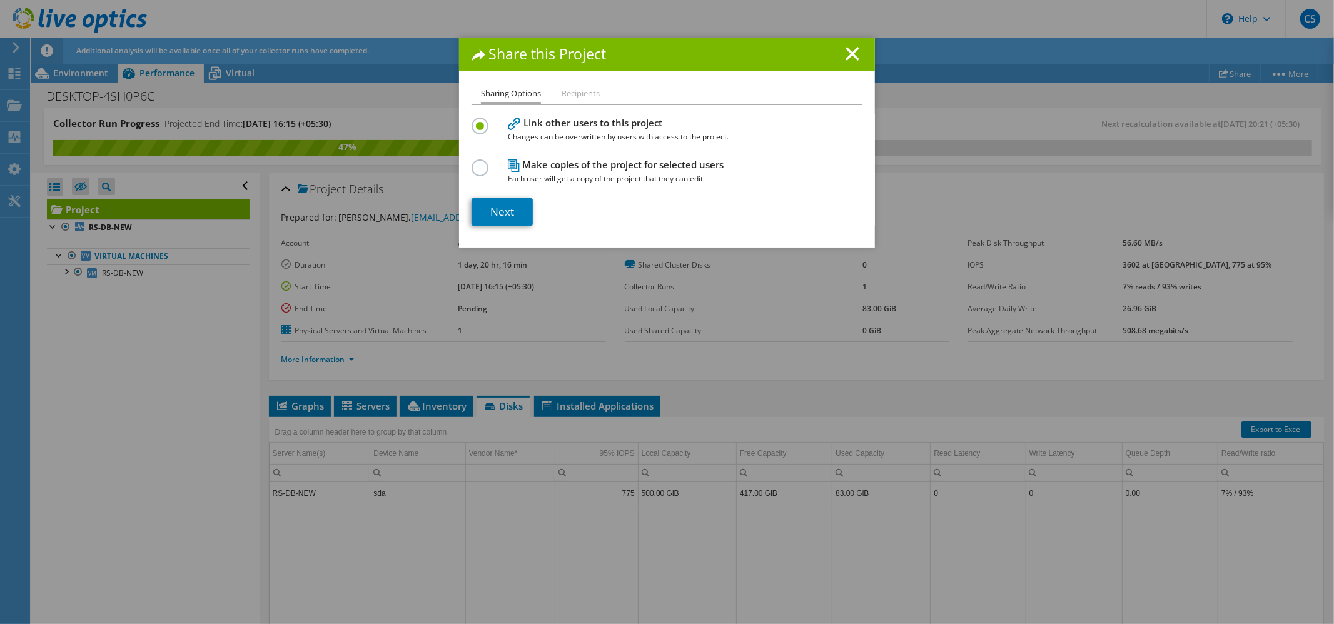
click at [854, 49] on h1 "Share this Project" at bounding box center [666, 54] width 391 height 14
click at [847, 58] on icon at bounding box center [852, 54] width 14 height 14
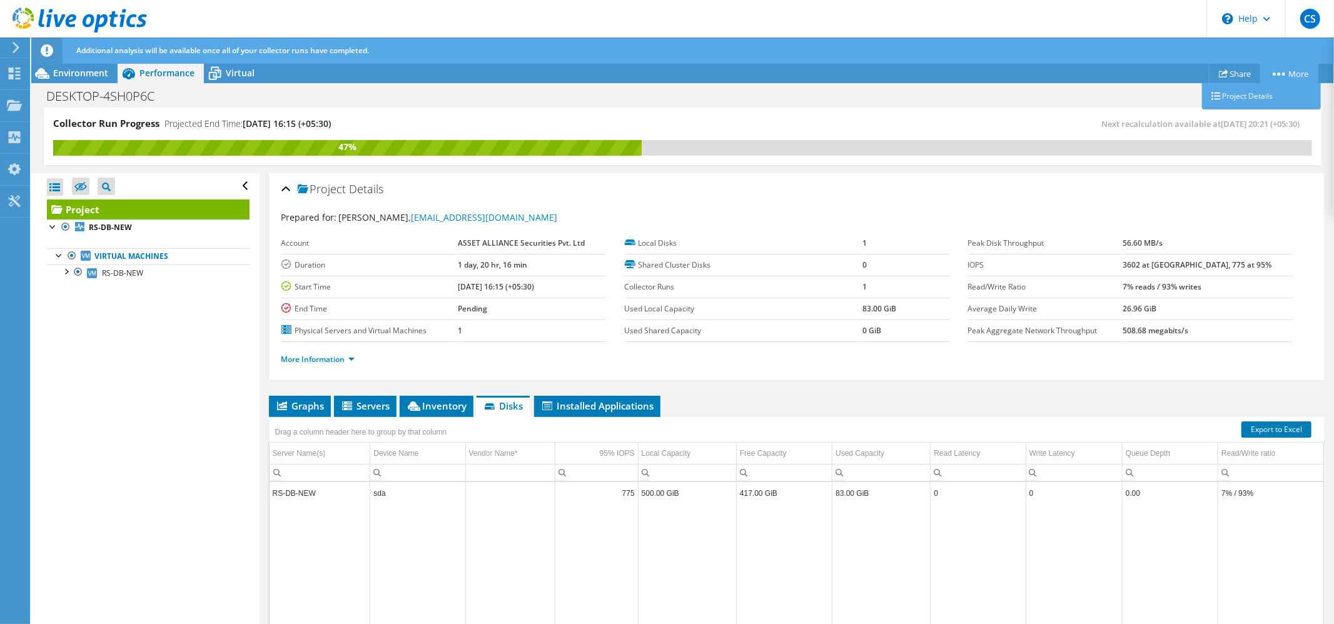
click at [1298, 71] on link "More" at bounding box center [1289, 73] width 58 height 19
click at [1246, 94] on link "Project Details" at bounding box center [1261, 96] width 119 height 26
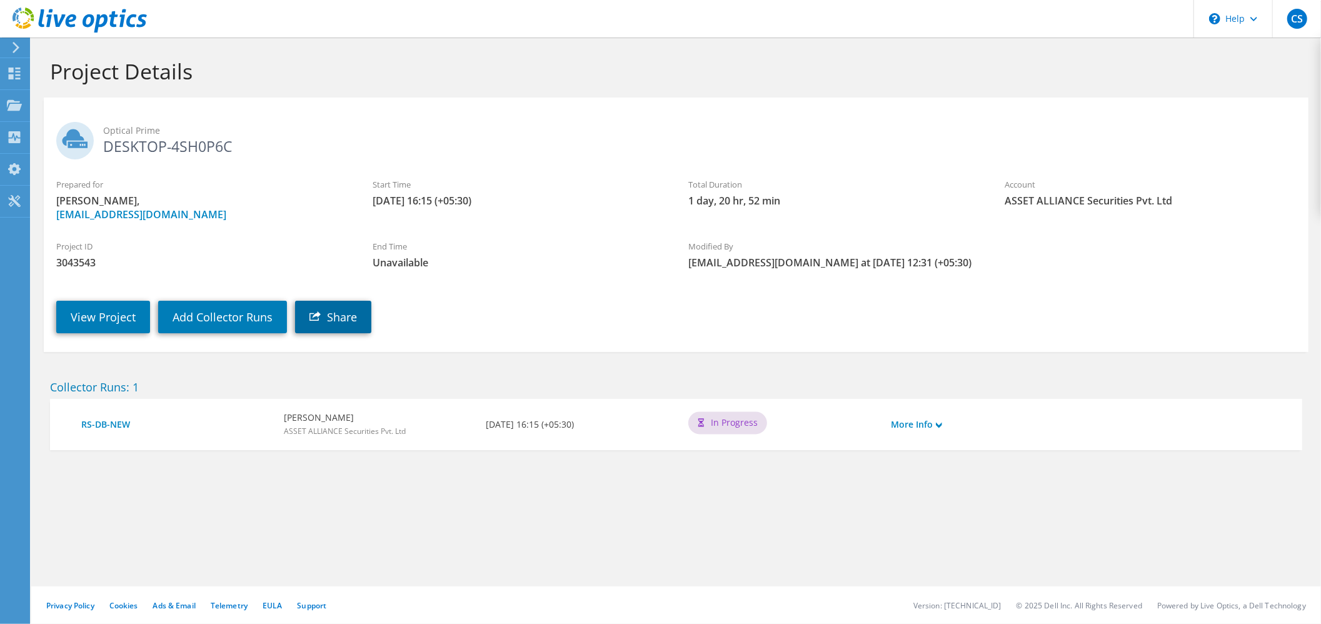
click at [336, 325] on link "Share" at bounding box center [333, 317] width 76 height 33
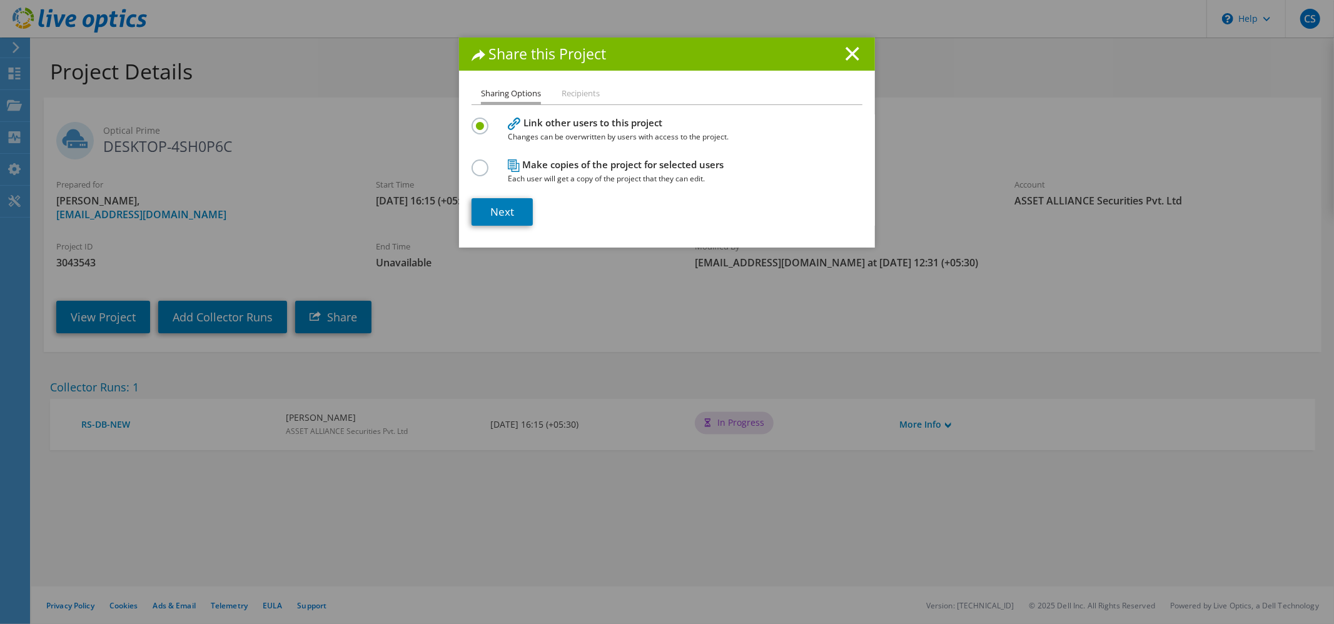
click at [566, 95] on li "Recipients" at bounding box center [580, 94] width 38 height 16
click at [846, 53] on line at bounding box center [852, 54] width 13 height 13
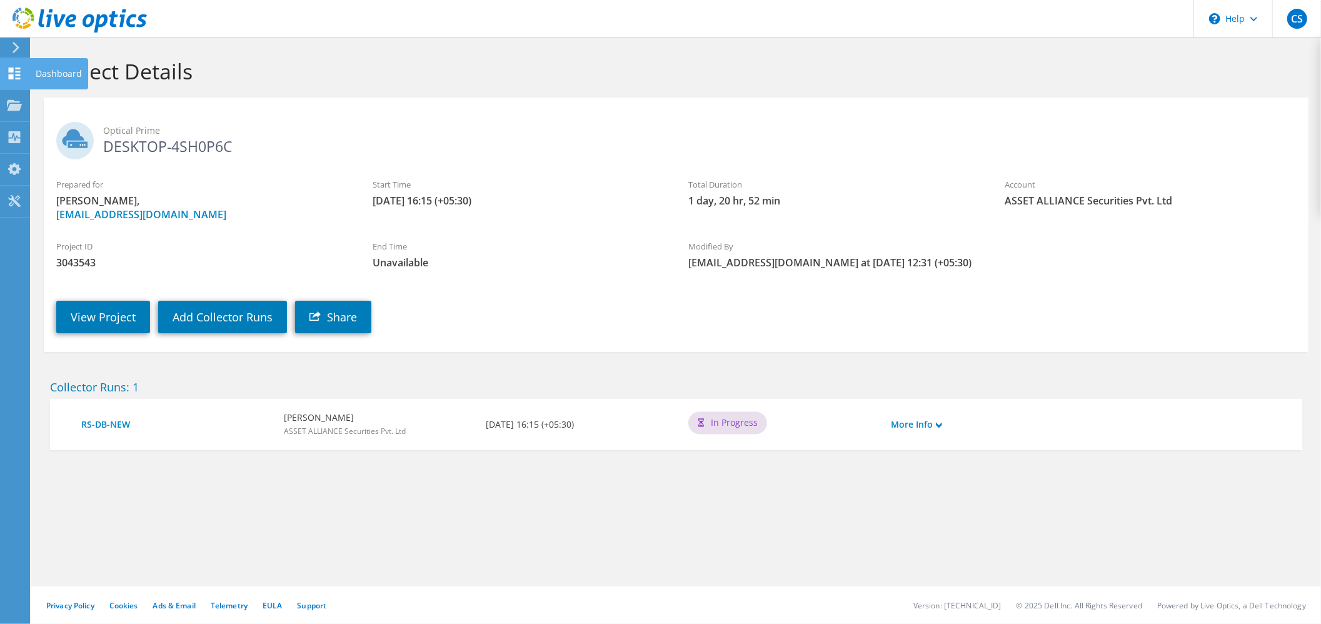
click at [13, 71] on use at bounding box center [15, 74] width 12 height 12
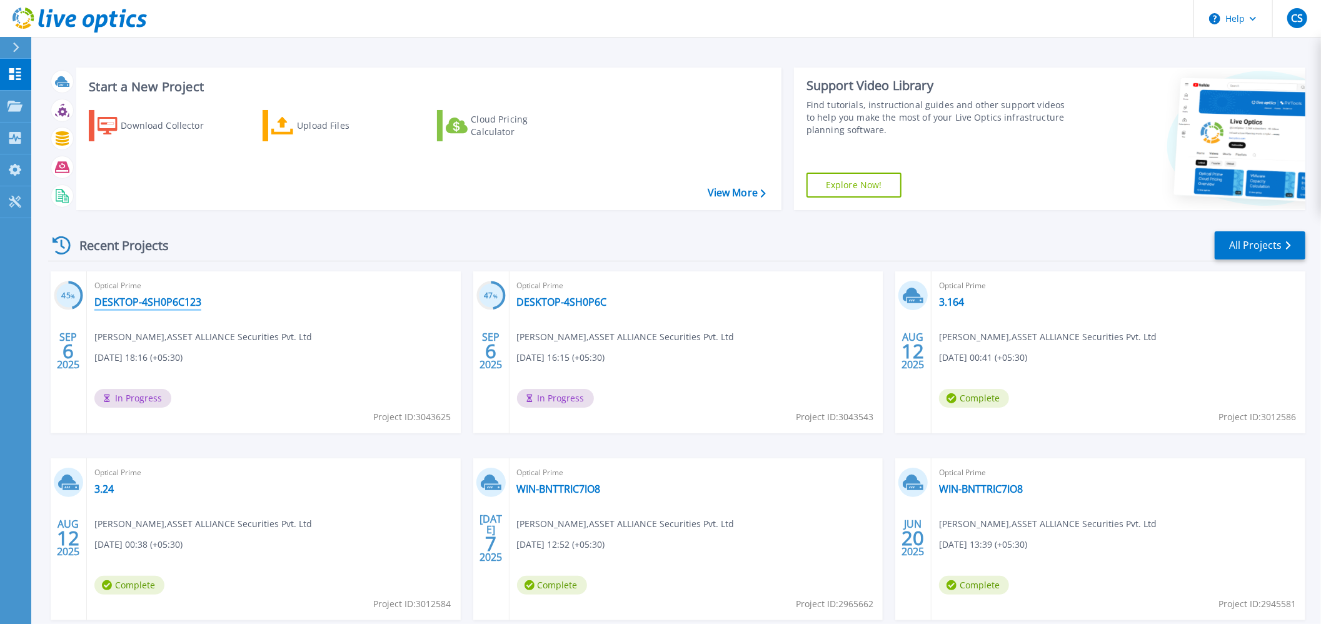
click at [146, 305] on link "DESKTOP-4SH0P6C123" at bounding box center [147, 302] width 107 height 13
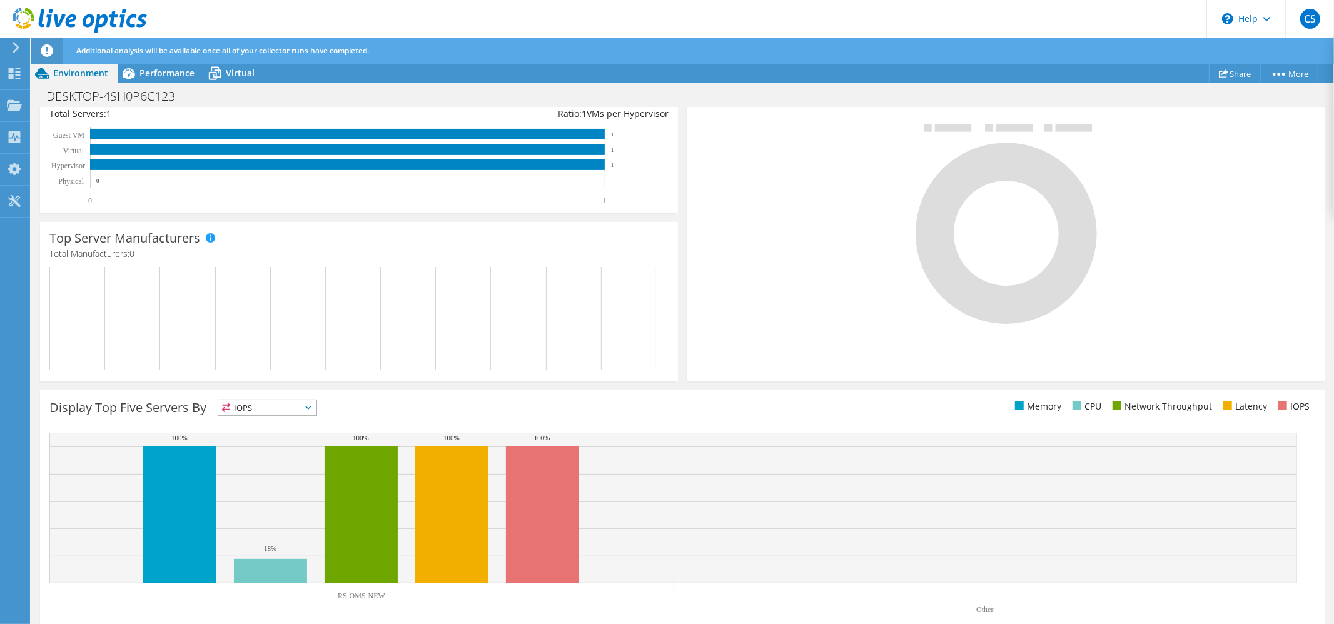
scroll to position [283, 0]
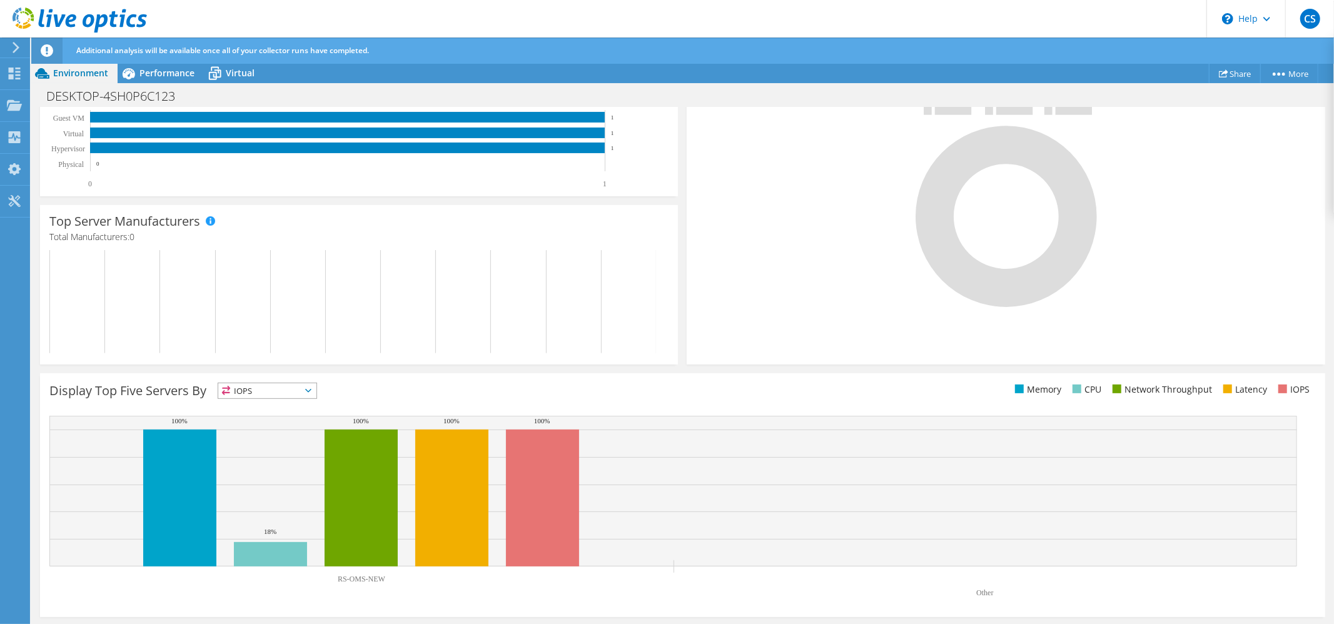
click at [309, 391] on icon at bounding box center [308, 391] width 6 height 4
click at [266, 438] on li "CPU" at bounding box center [267, 442] width 98 height 18
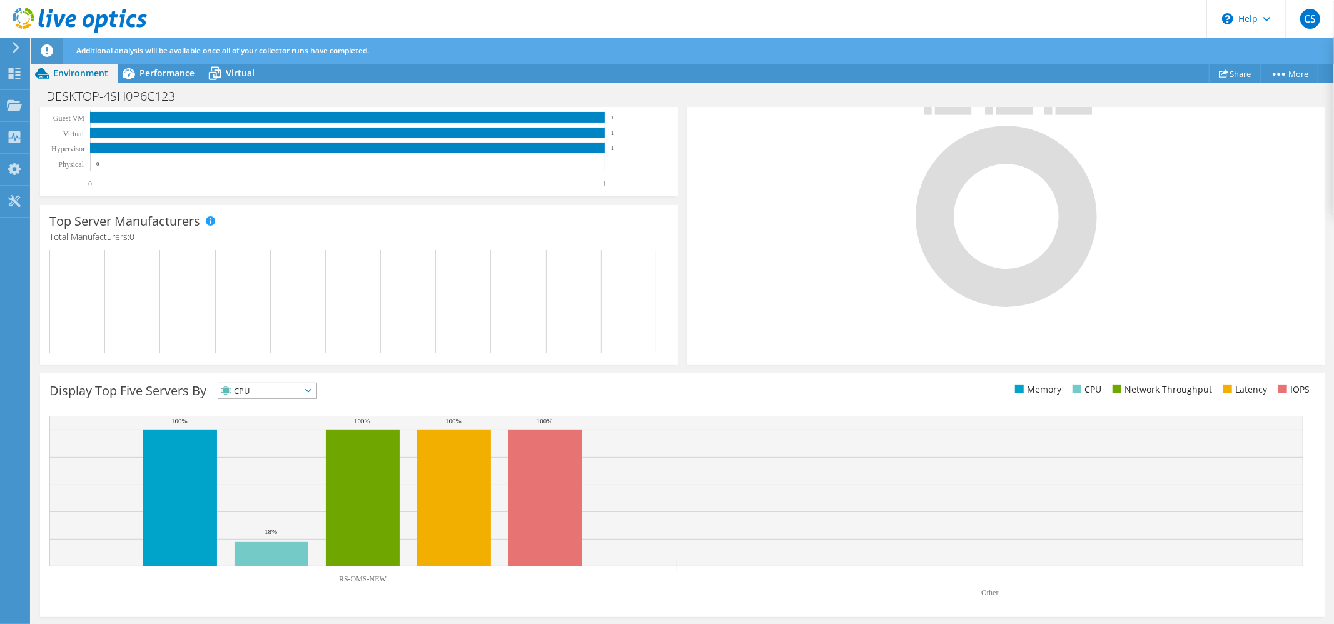
click at [316, 393] on span "CPU" at bounding box center [267, 390] width 98 height 15
click at [263, 478] on li "Latency" at bounding box center [267, 477] width 98 height 18
click at [301, 393] on span "Latency" at bounding box center [259, 390] width 83 height 15
click at [274, 464] on li "Network Throughput" at bounding box center [267, 460] width 98 height 18
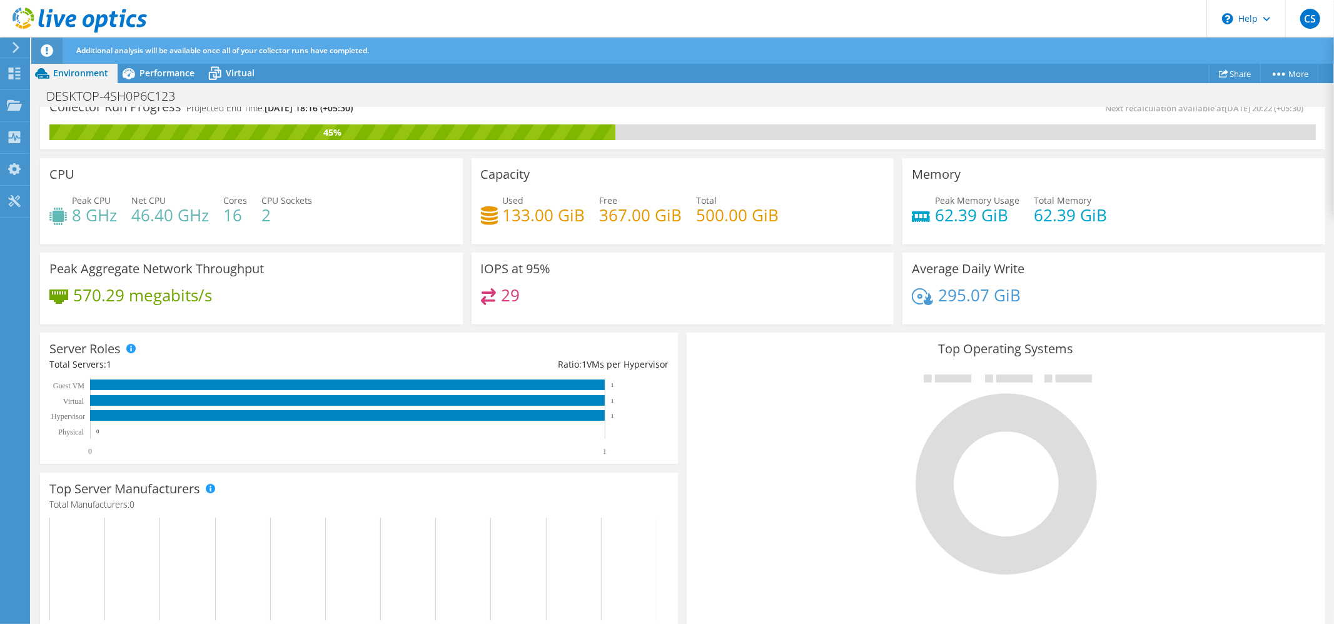
scroll to position [0, 0]
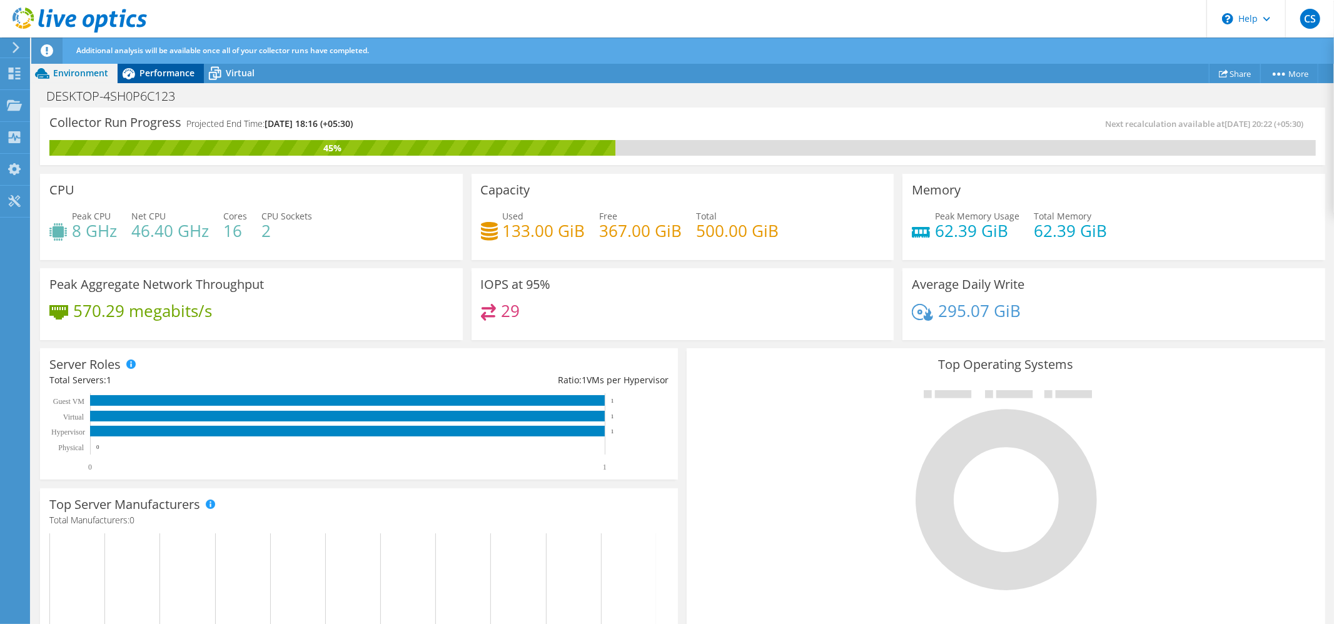
click at [161, 71] on span "Performance" at bounding box center [166, 73] width 55 height 12
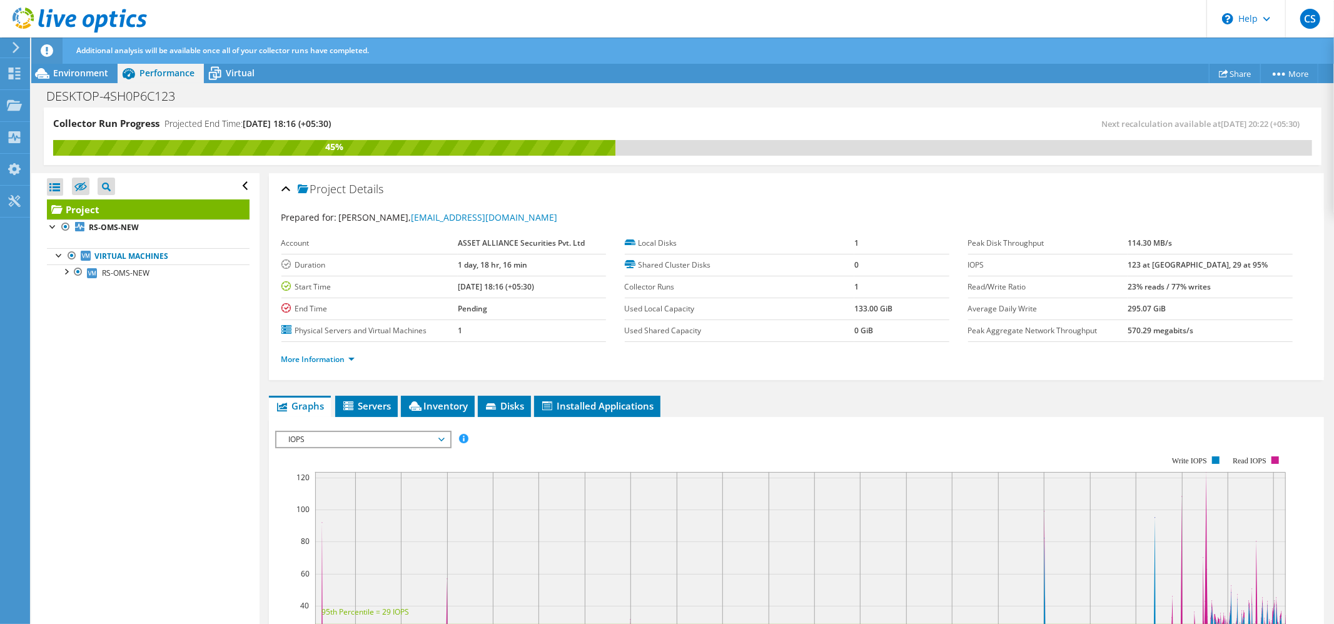
click at [328, 441] on span "IOPS" at bounding box center [363, 439] width 161 height 15
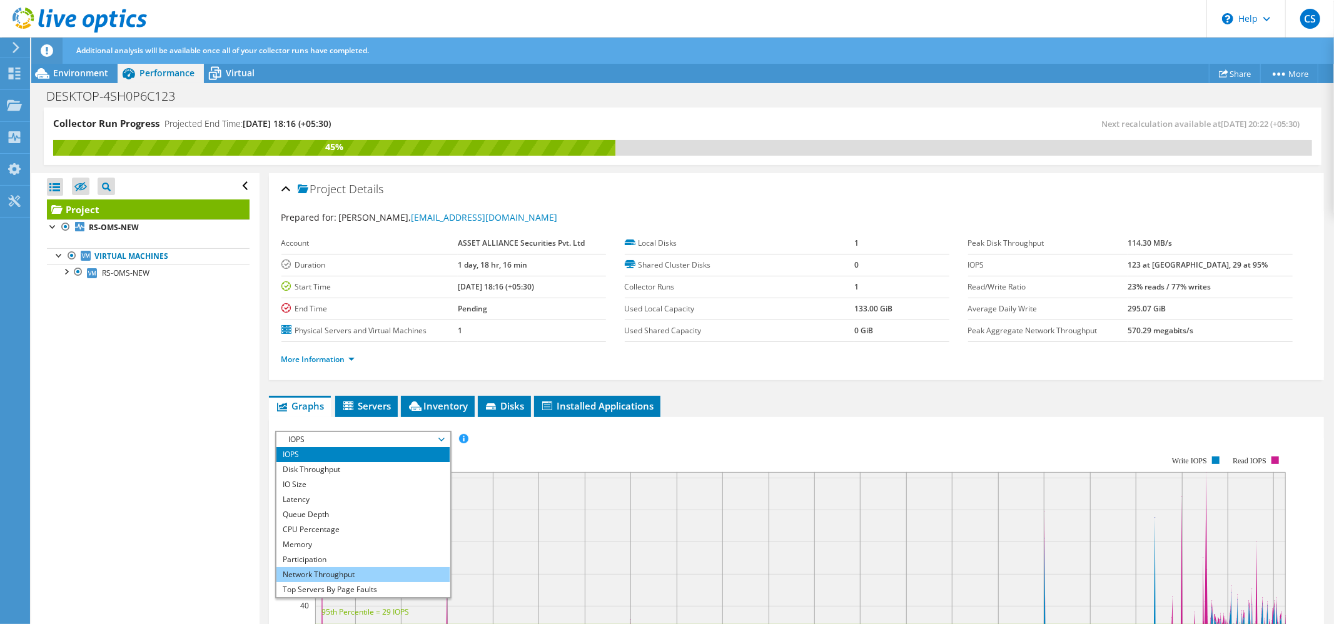
click at [346, 569] on li "Network Throughput" at bounding box center [362, 574] width 173 height 15
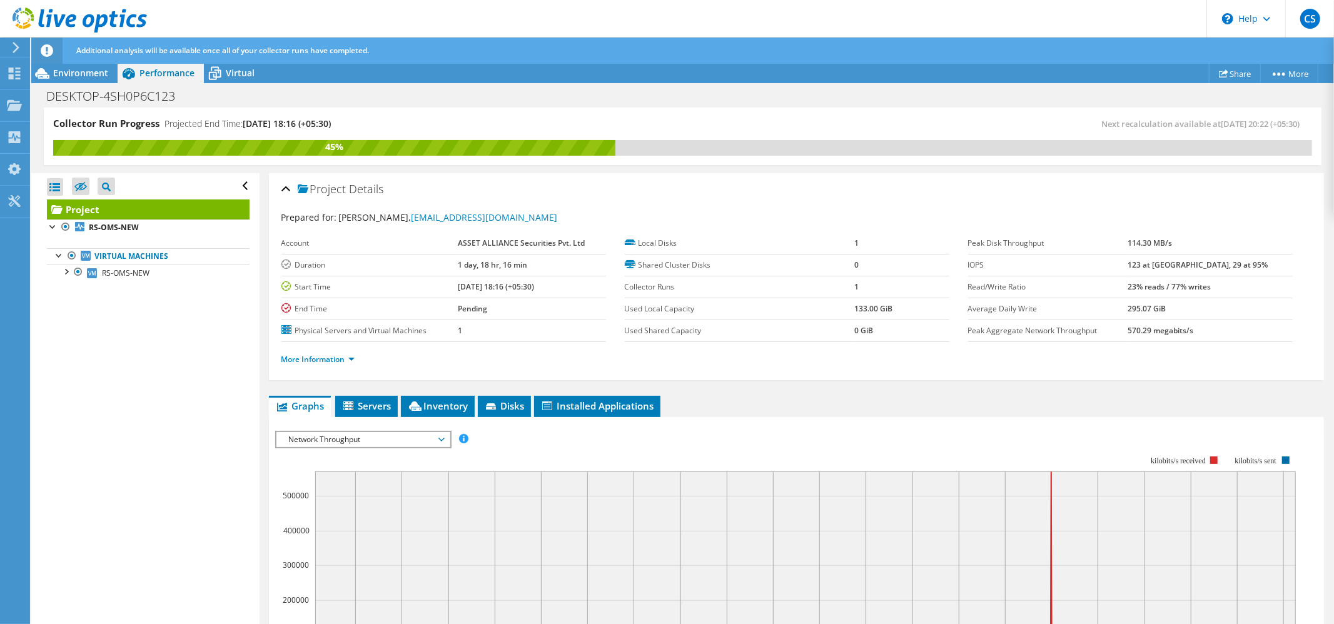
click at [399, 438] on span "Network Throughput" at bounding box center [363, 439] width 161 height 15
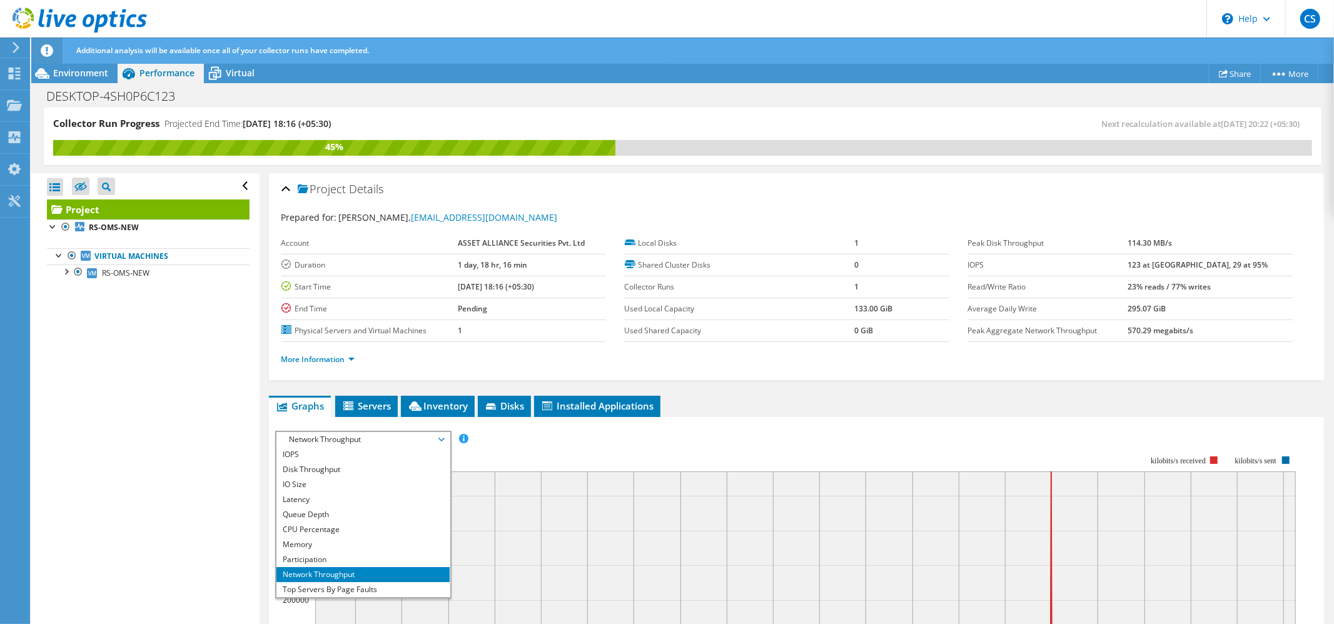
scroll to position [45, 0]
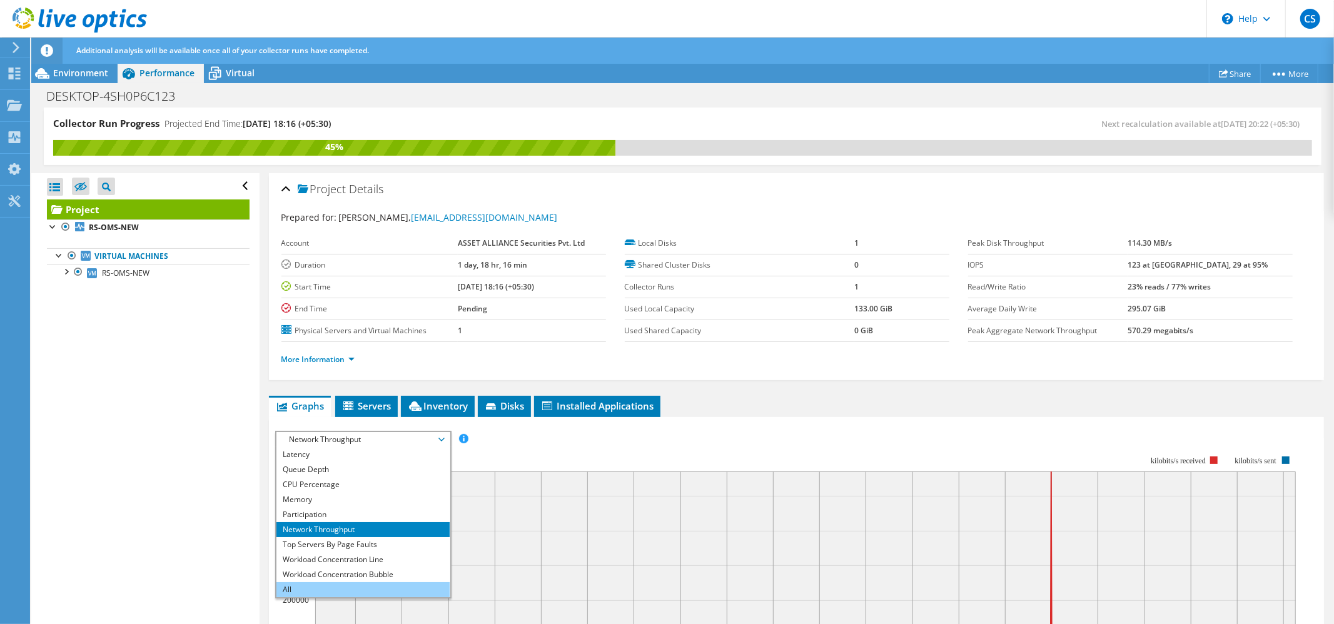
click at [324, 588] on li "All" at bounding box center [362, 589] width 173 height 15
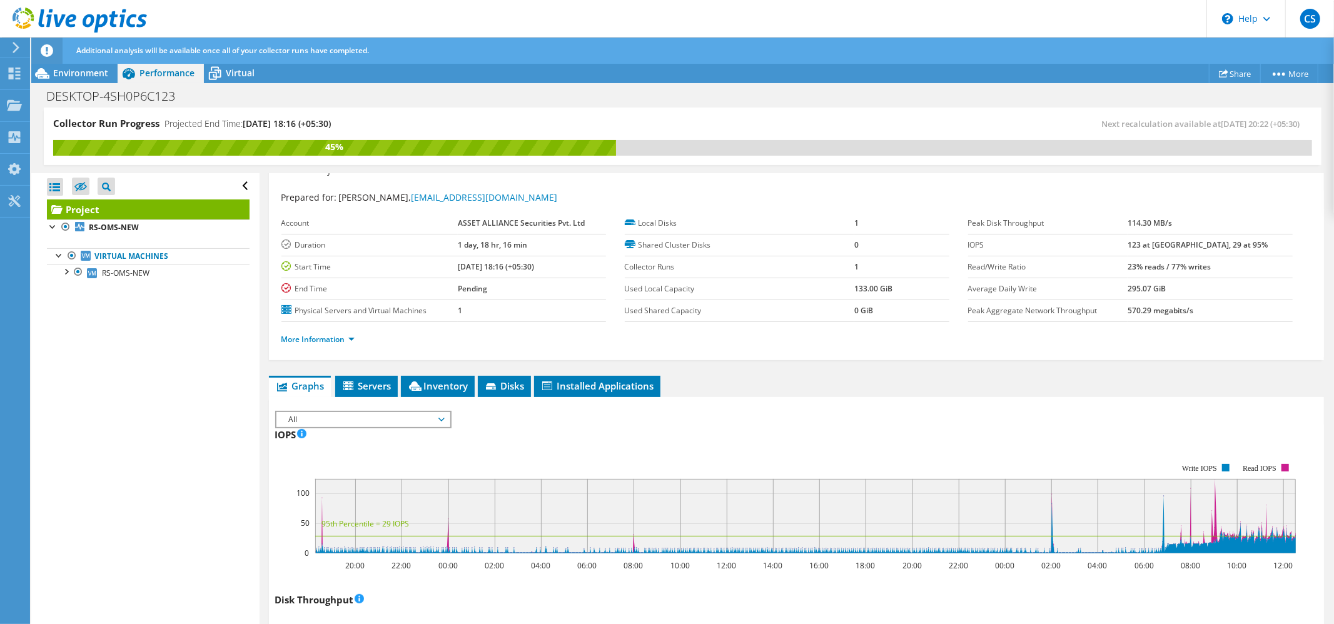
scroll to position [0, 0]
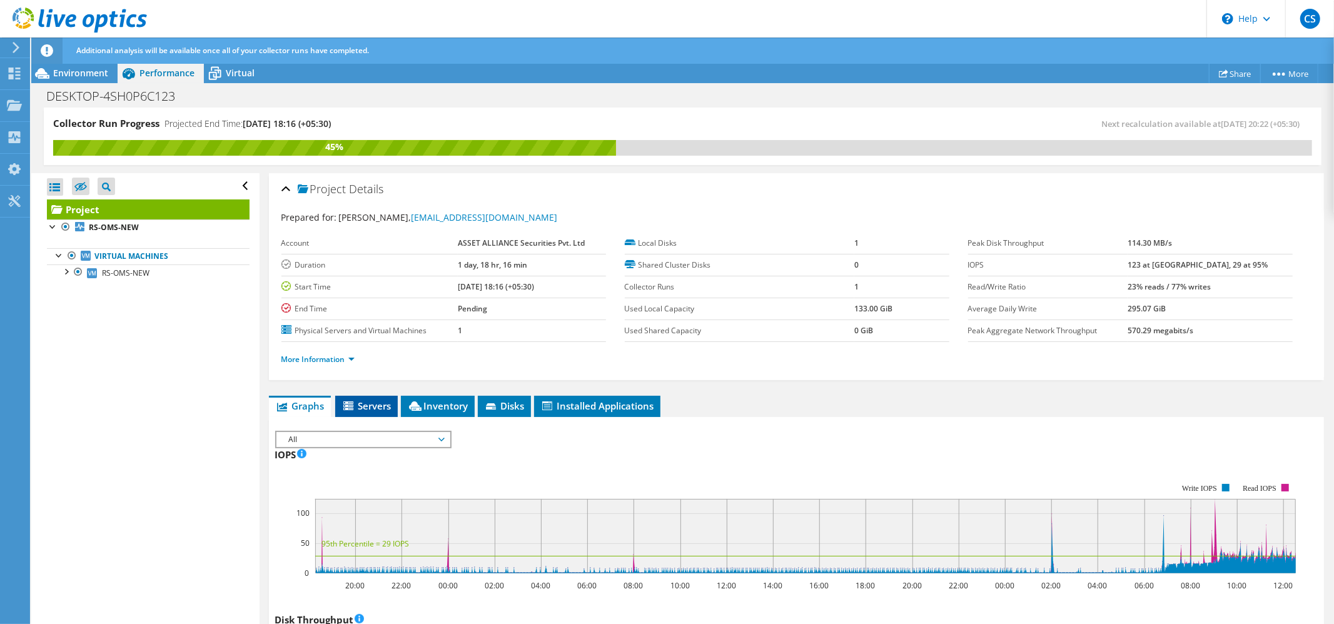
click at [366, 410] on span "Servers" at bounding box center [366, 406] width 50 height 13
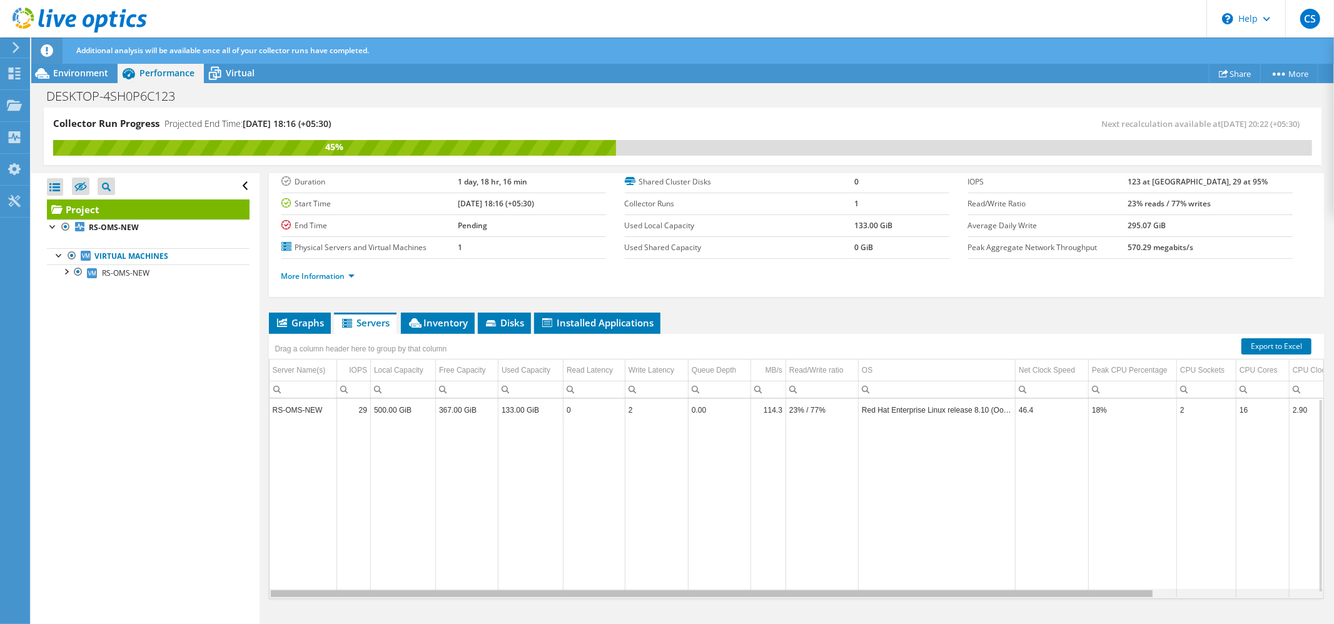
drag, startPoint x: 546, startPoint y: 598, endPoint x: 629, endPoint y: 596, distance: 83.2
click at [629, 596] on body "CS End User [PERSON_NAME] [PERSON_NAME][EMAIL_ADDRESS][DOMAIN_NAME] ASSET ALLIA…" at bounding box center [667, 312] width 1334 height 624
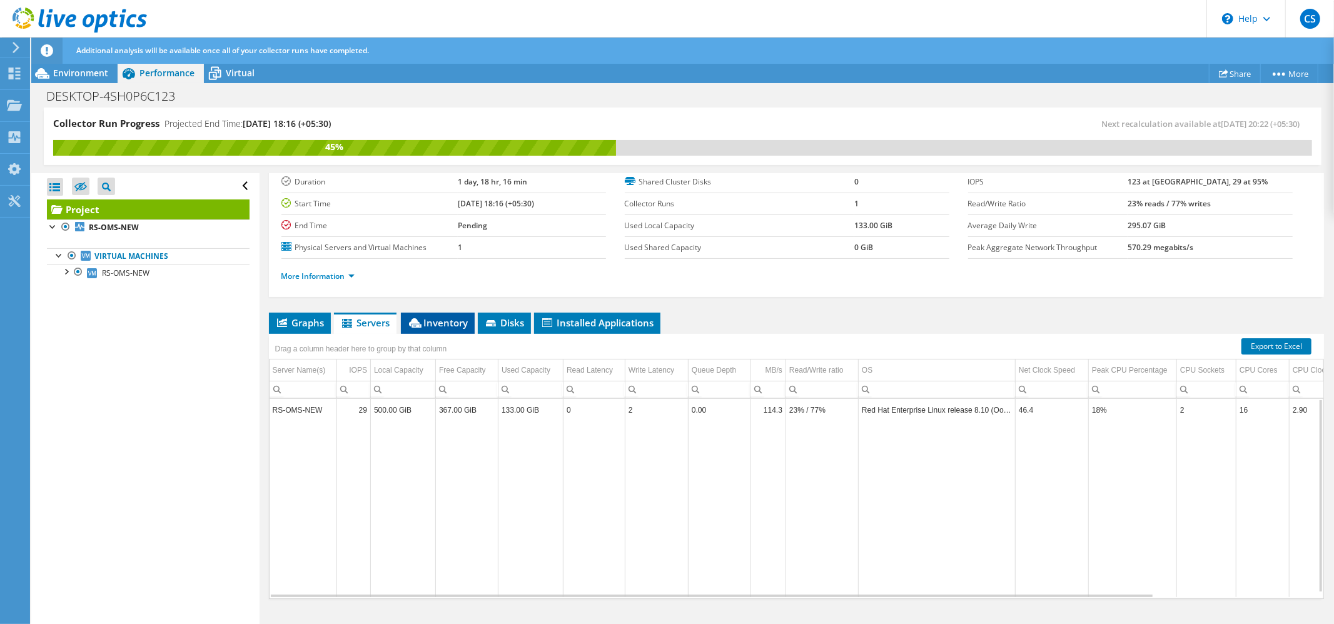
click at [445, 326] on span "Inventory" at bounding box center [437, 322] width 61 height 13
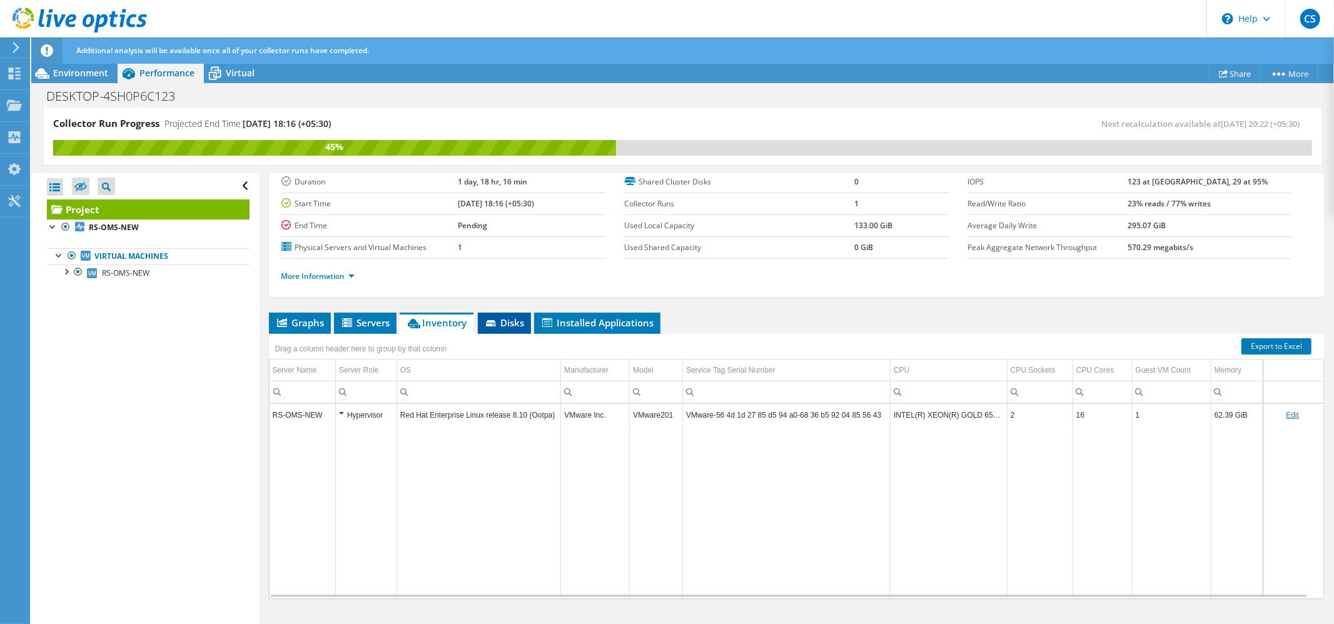
click at [499, 323] on span "Disks" at bounding box center [504, 322] width 41 height 13
